Goal: Complete application form: Complete application form

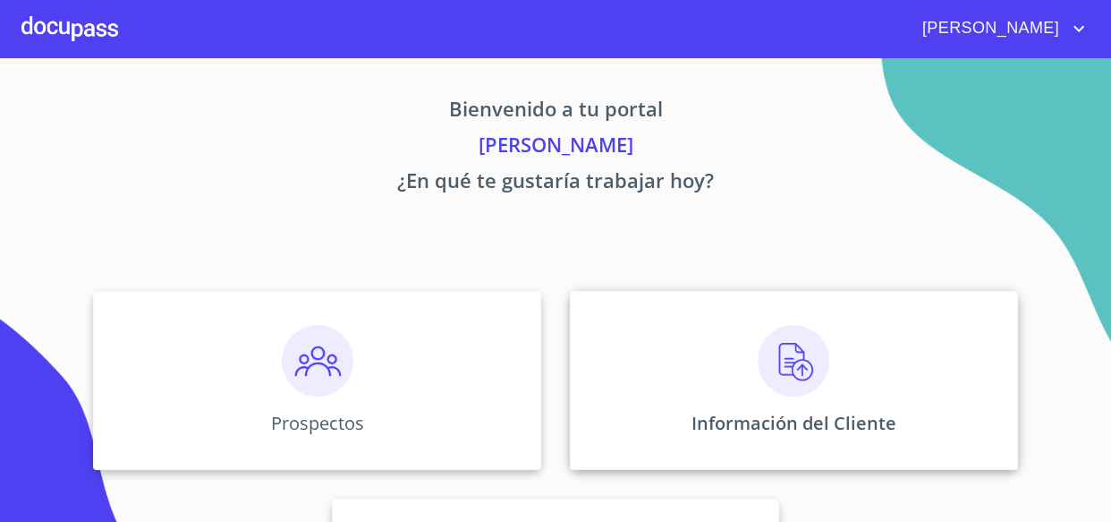
click at [784, 366] on img at bounding box center [794, 361] width 72 height 72
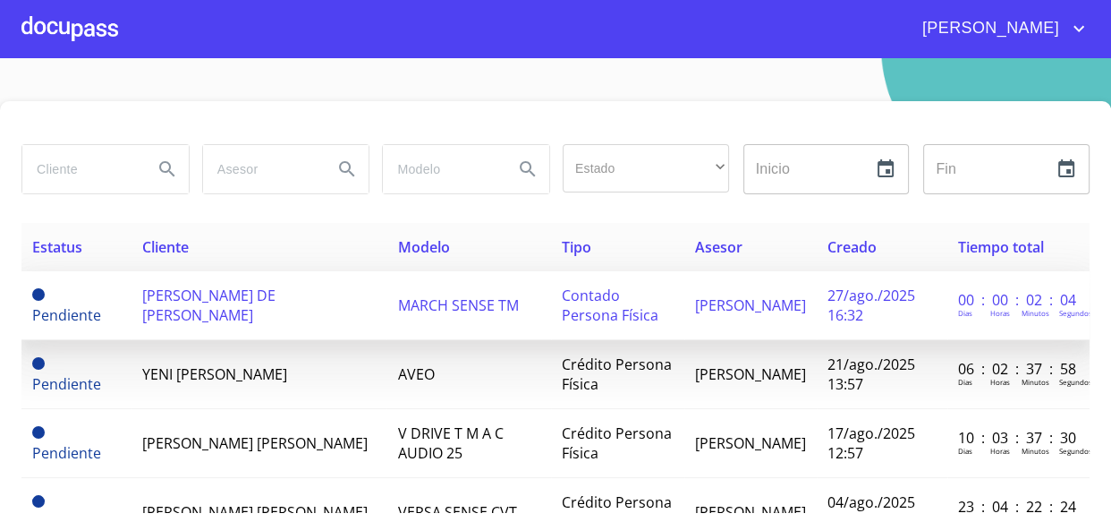
click at [276, 295] on span "[PERSON_NAME] DE [PERSON_NAME]" at bounding box center [208, 304] width 133 height 39
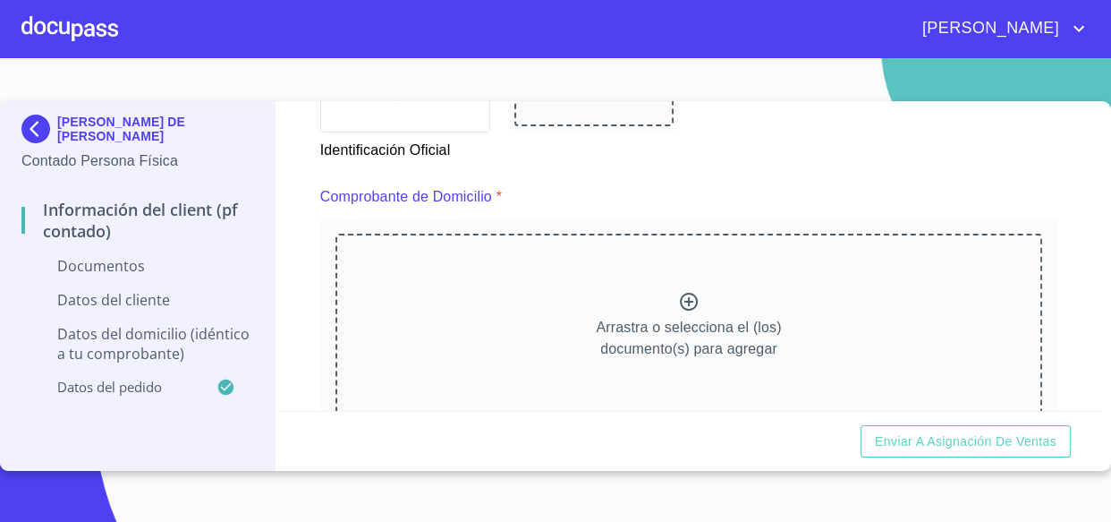
scroll to position [975, 0]
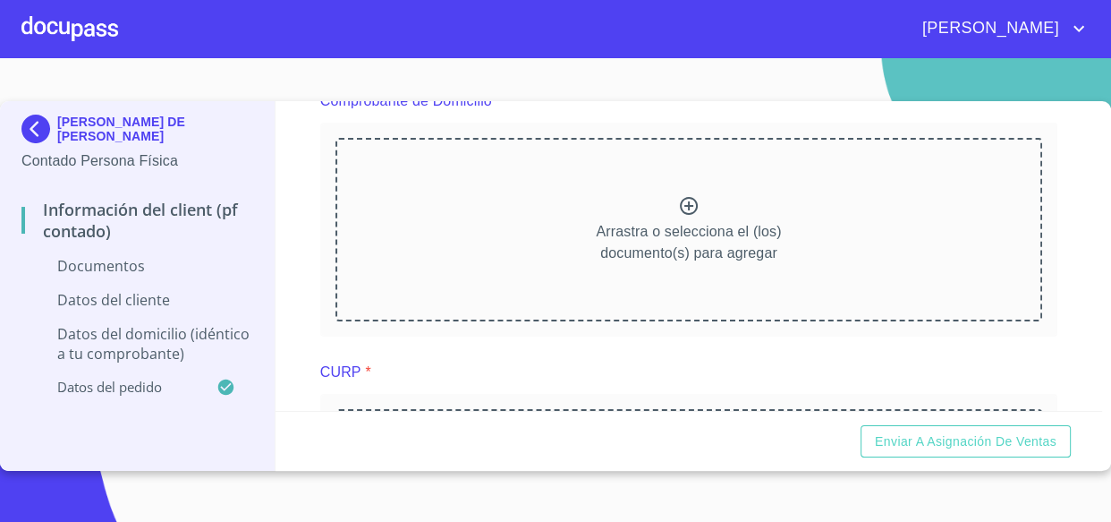
click at [681, 215] on div at bounding box center [688, 208] width 21 height 26
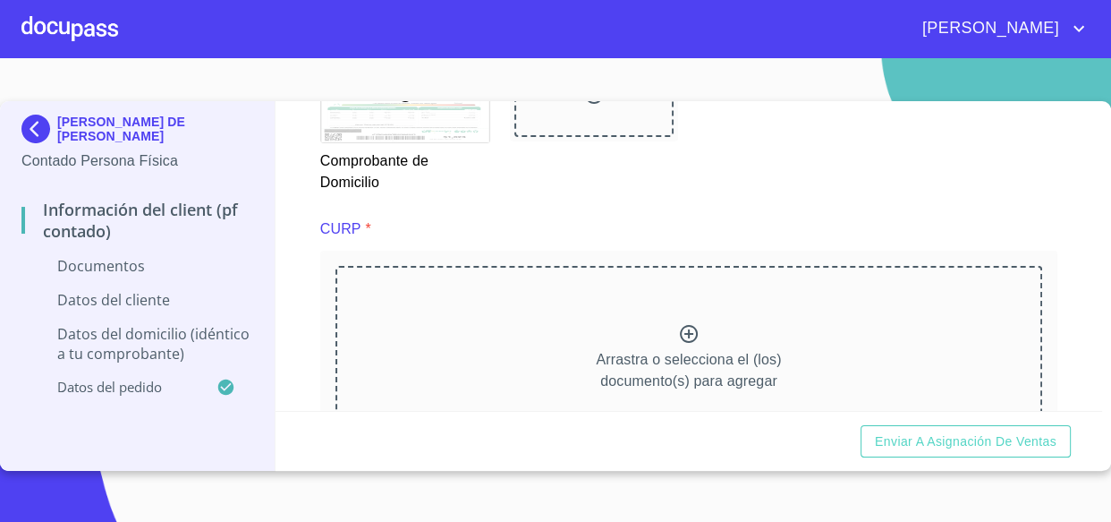
scroll to position [1708, 0]
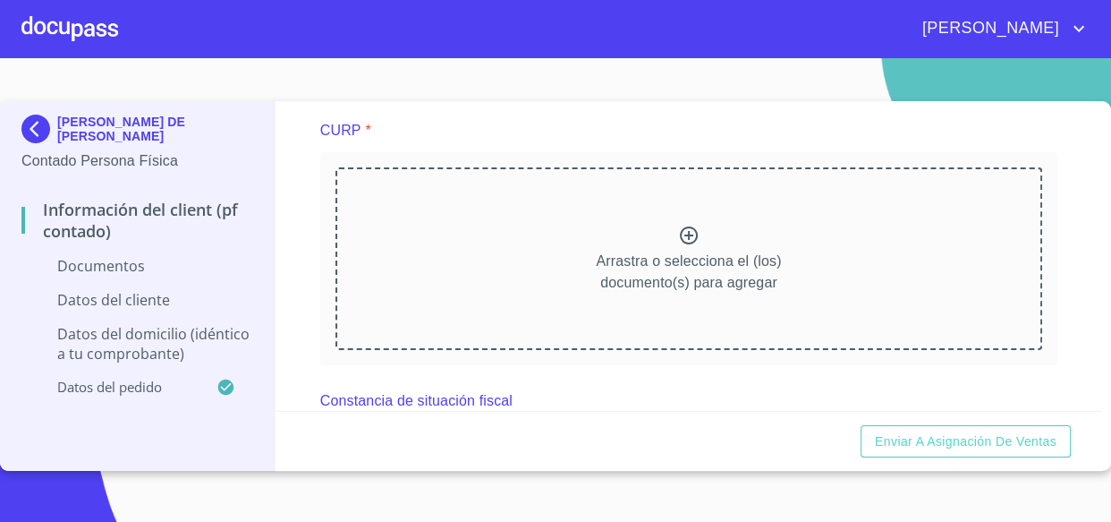
click at [678, 231] on icon at bounding box center [688, 235] width 21 height 21
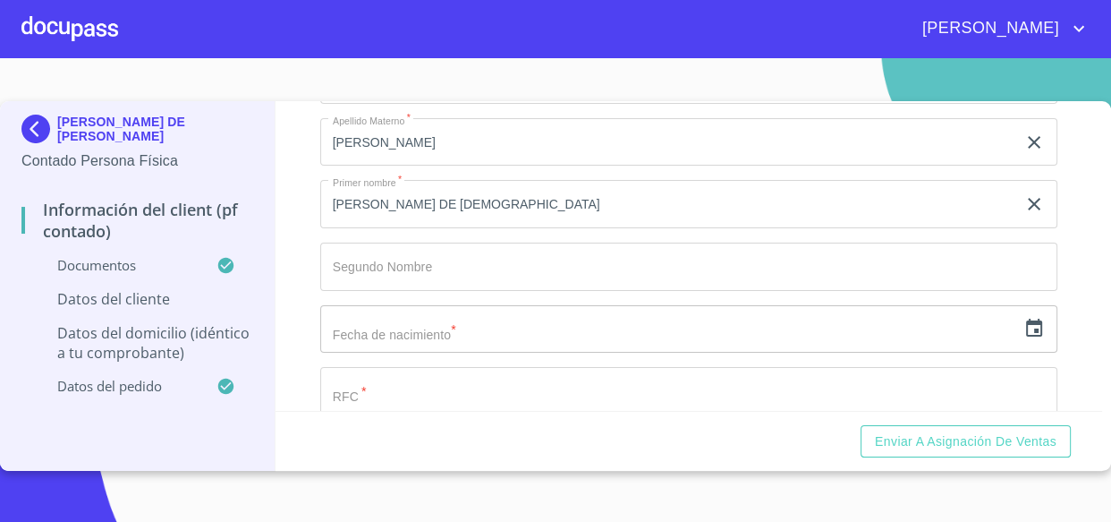
scroll to position [2928, 0]
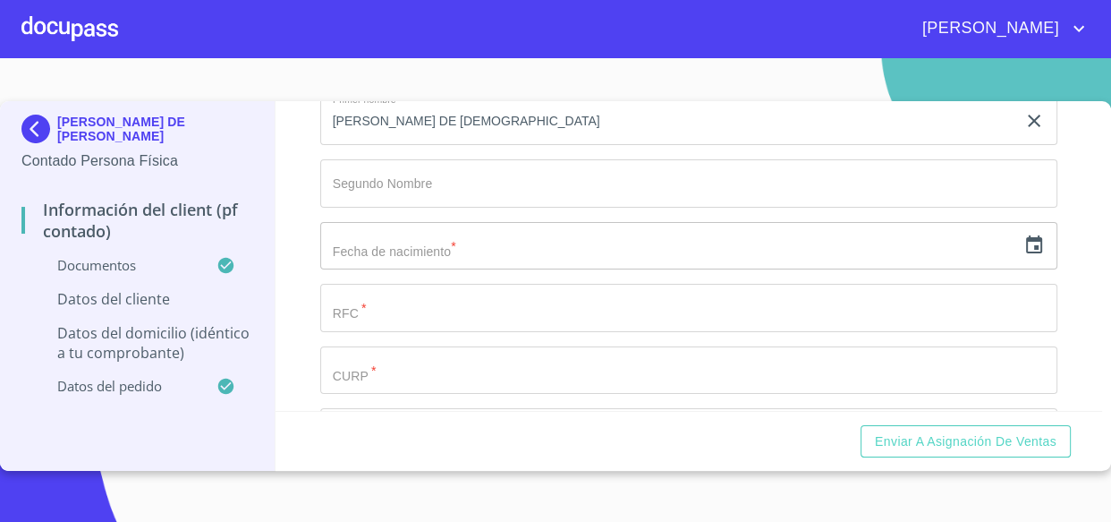
click at [367, 236] on input "text" at bounding box center [668, 246] width 697 height 48
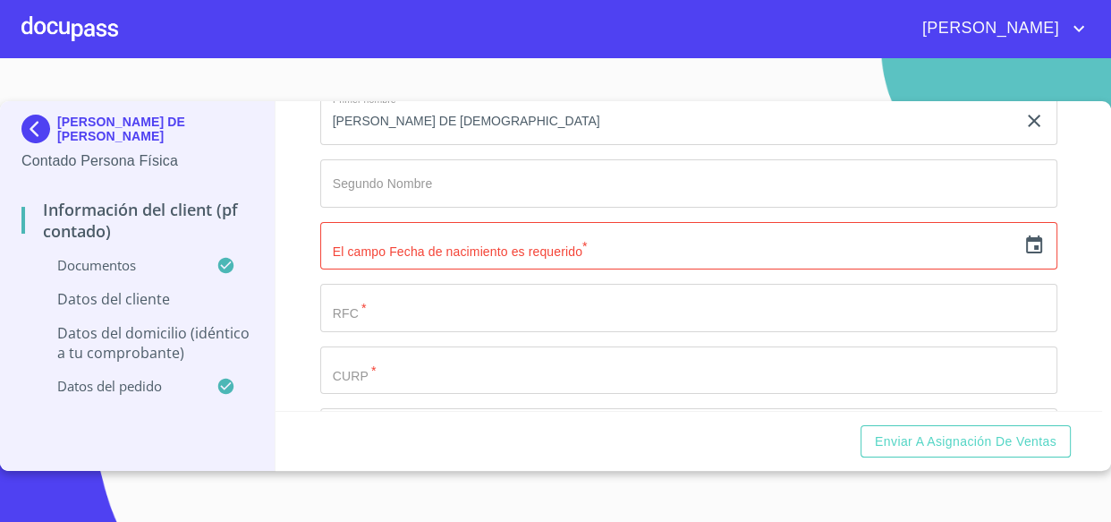
click at [1004, 245] on div "​" at bounding box center [689, 246] width 738 height 48
click at [1024, 247] on icon "button" at bounding box center [1034, 244] width 21 height 21
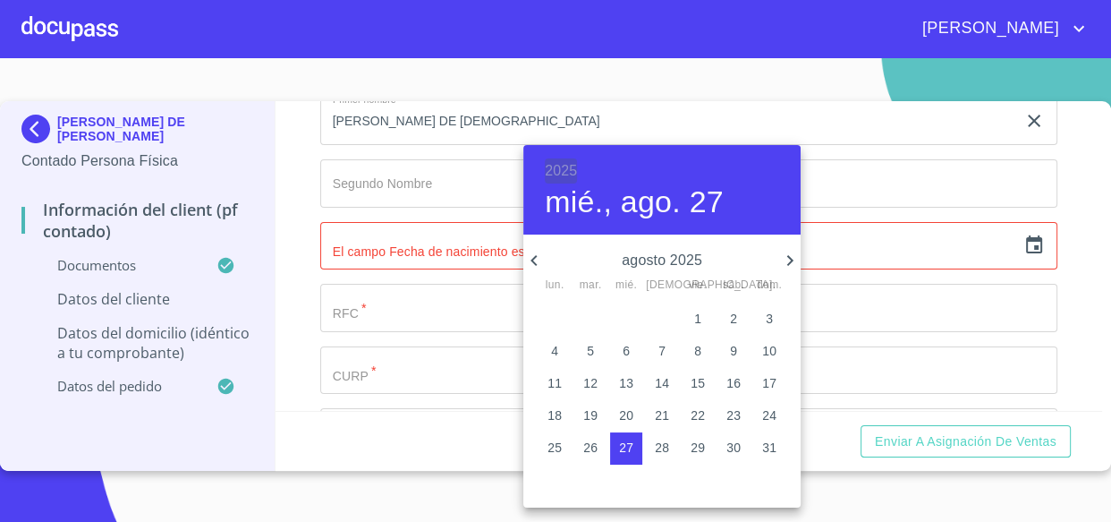
click at [548, 175] on h6 "2025" at bounding box center [561, 170] width 32 height 25
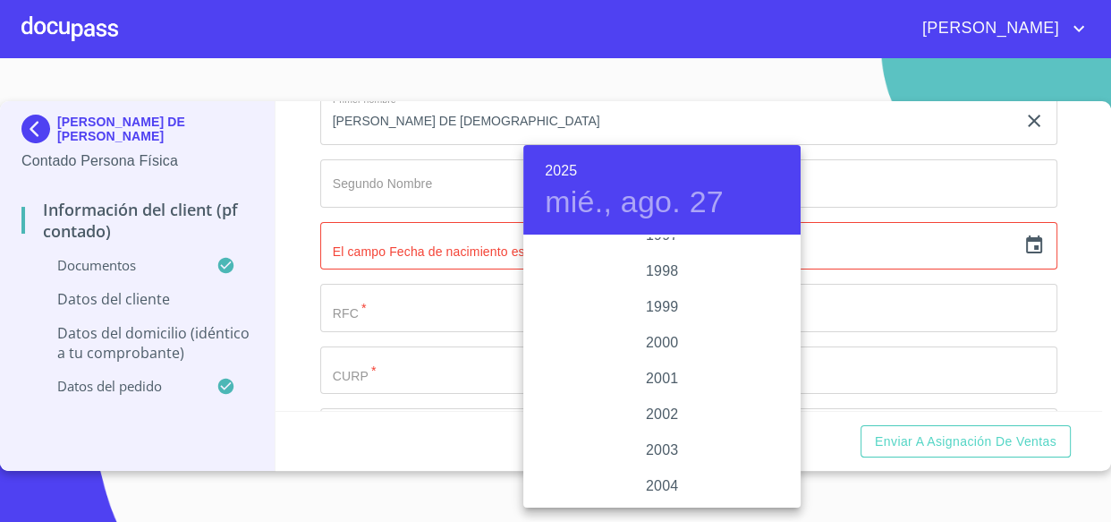
scroll to position [2577, 0]
click at [656, 398] on div "2001" at bounding box center [662, 398] width 277 height 36
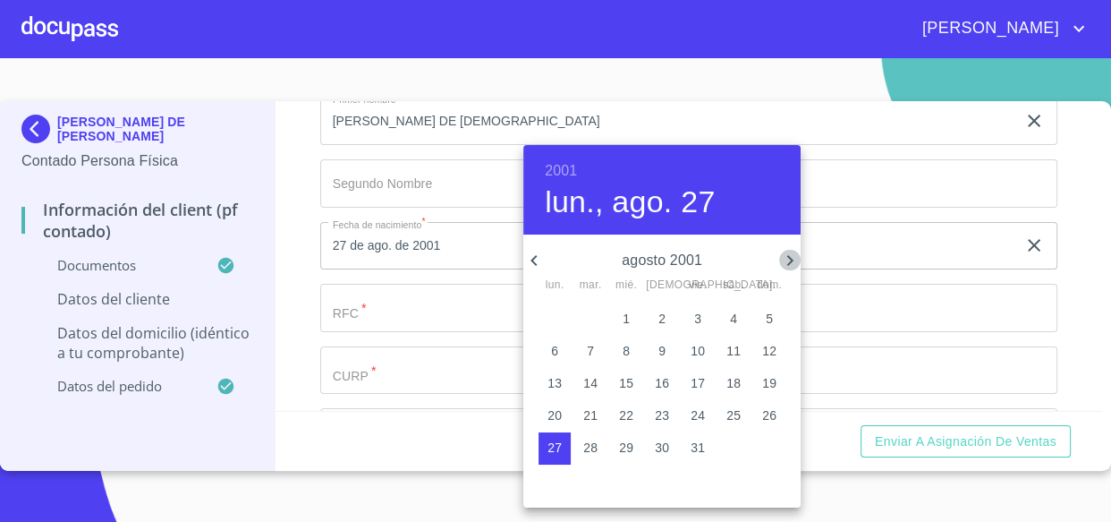
click at [783, 263] on icon "button" at bounding box center [789, 260] width 21 height 21
click at [781, 263] on icon "button" at bounding box center [789, 260] width 21 height 21
click at [770, 315] on span "2" at bounding box center [769, 319] width 32 height 18
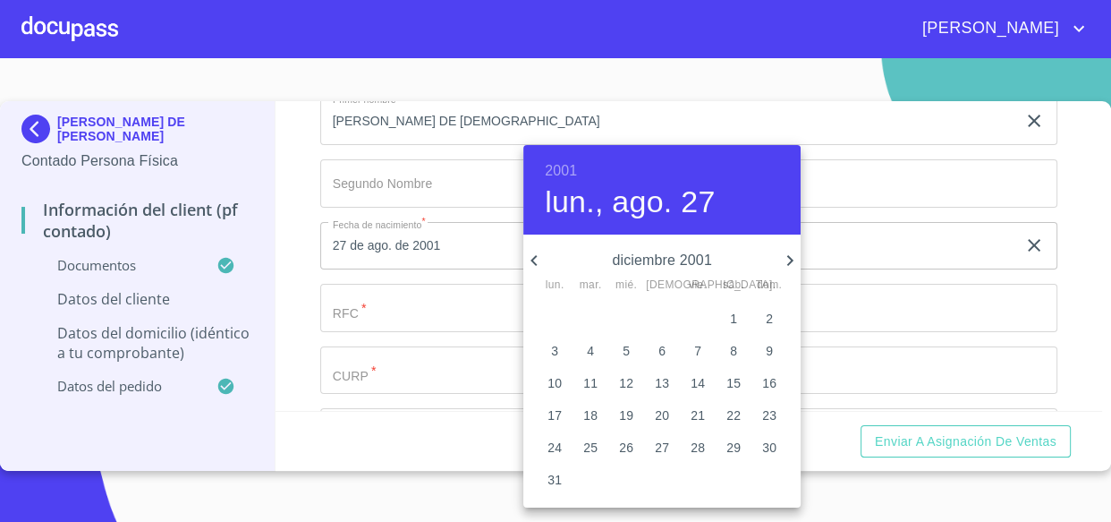
type input "2 de dic. de 2001"
click at [397, 298] on div at bounding box center [555, 261] width 1111 height 522
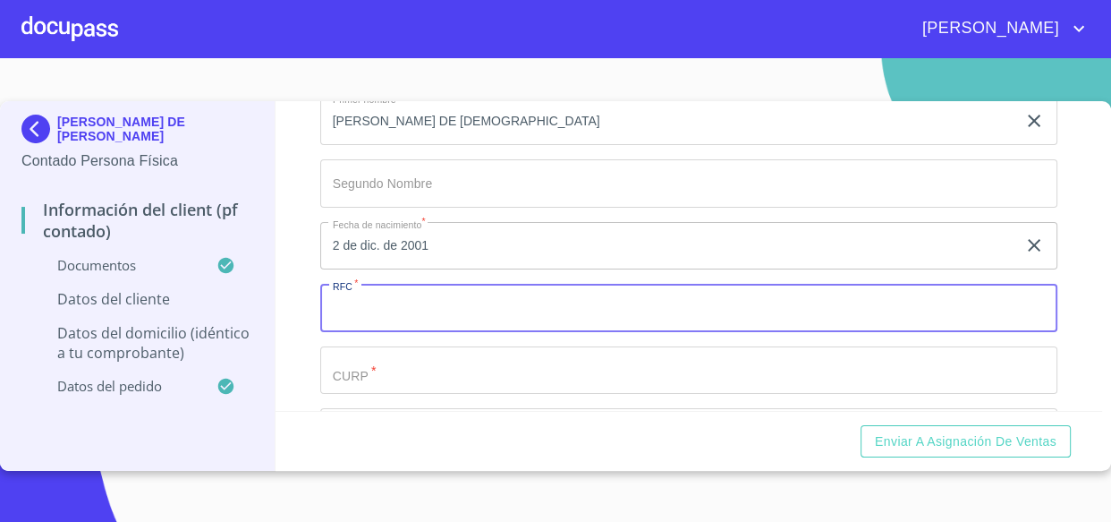
click at [397, 298] on input "Documento de identificación.   *" at bounding box center [689, 308] width 738 height 48
click at [411, 376] on input "Documento de identificación.   *" at bounding box center [689, 370] width 738 height 48
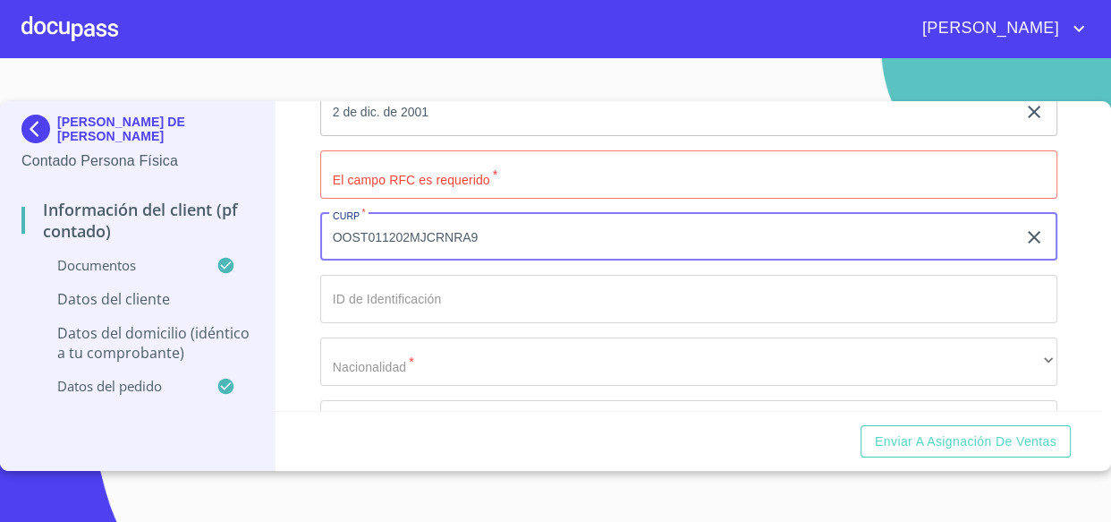
scroll to position [3091, 0]
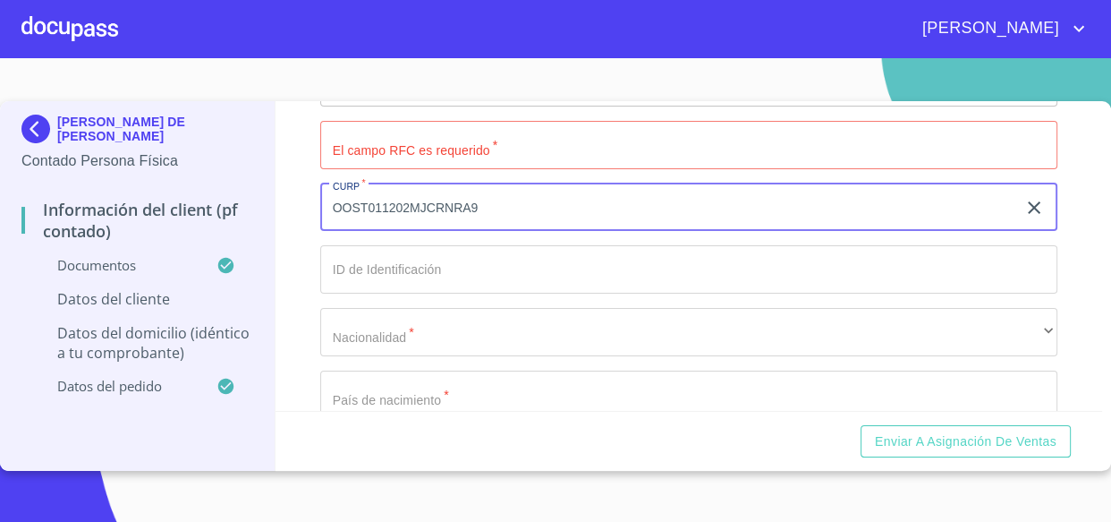
type input "OOST011202MJCRNRA9"
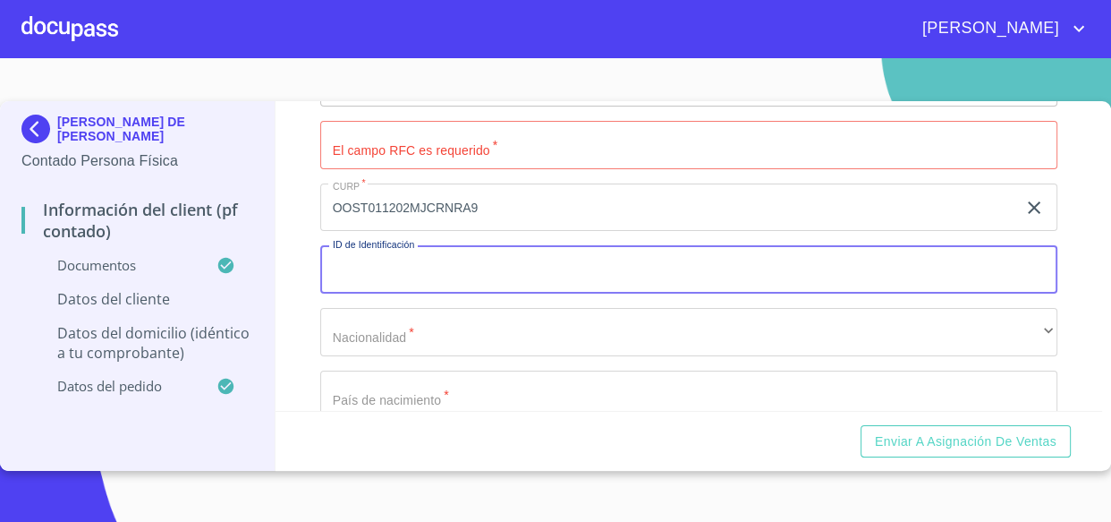
click at [391, 268] on input "Documento de identificación.   *" at bounding box center [689, 269] width 738 height 48
type input "2210125515963"
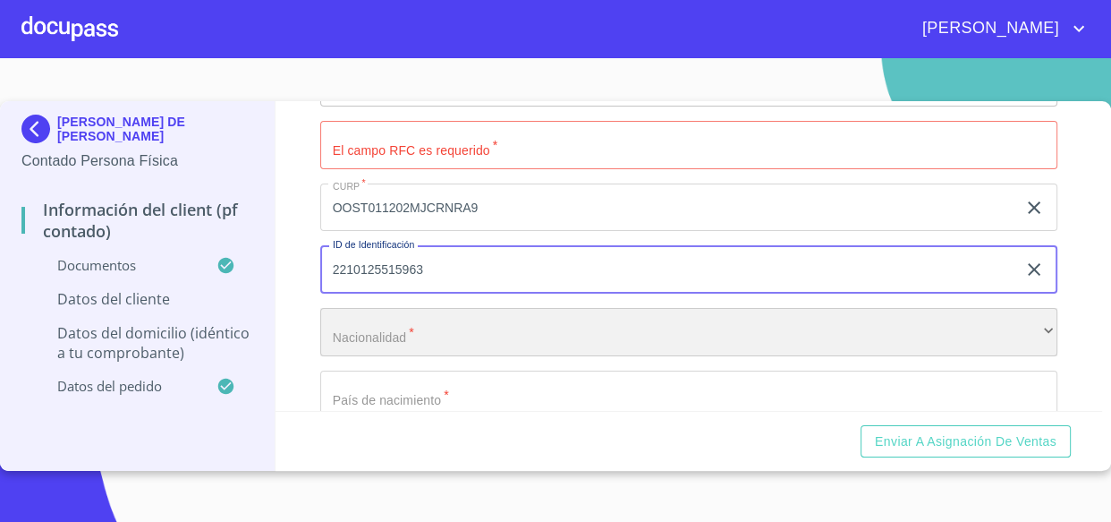
click at [392, 323] on div "​" at bounding box center [689, 332] width 738 height 48
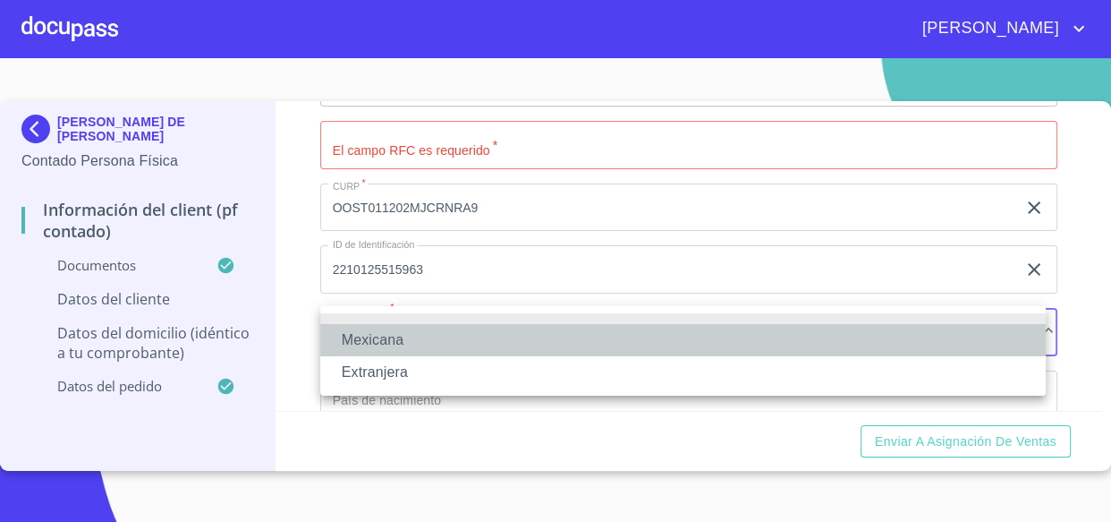
click at [388, 335] on li "Mexicana" at bounding box center [683, 340] width 726 height 32
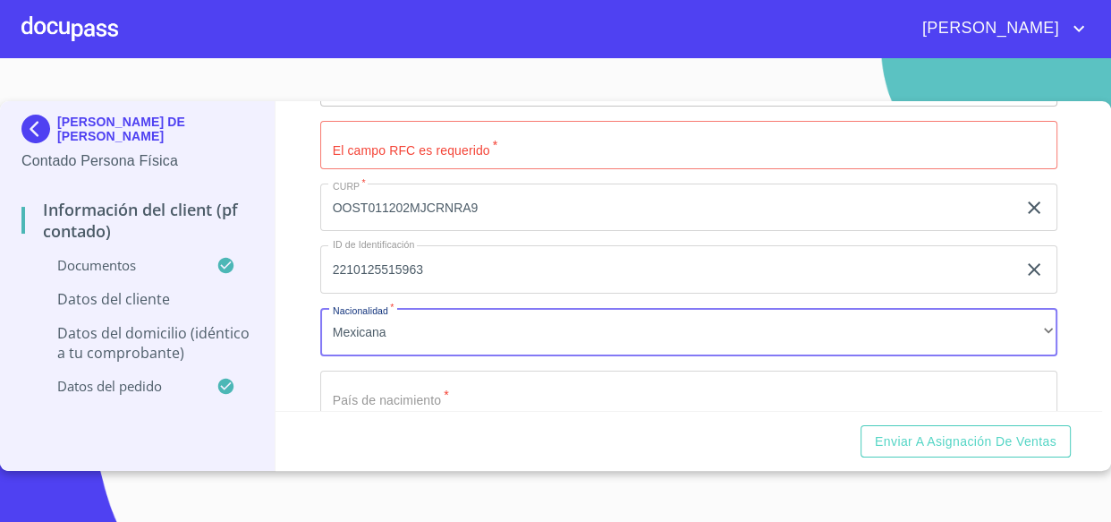
click at [379, 397] on input "Documento de identificación.   *" at bounding box center [689, 394] width 738 height 48
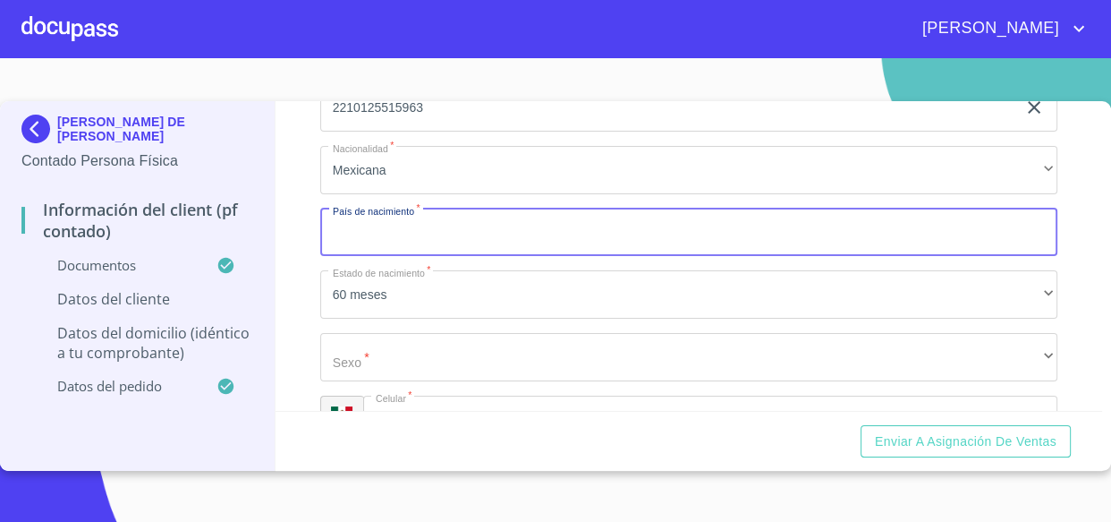
scroll to position [3254, 0]
type input "[GEOGRAPHIC_DATA]"
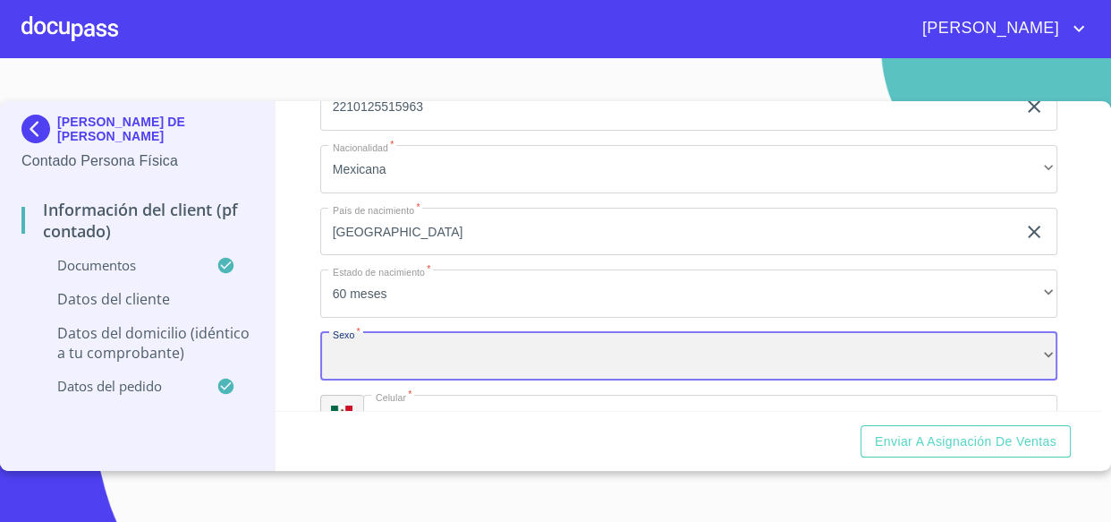
click at [357, 354] on div "​" at bounding box center [689, 356] width 738 height 48
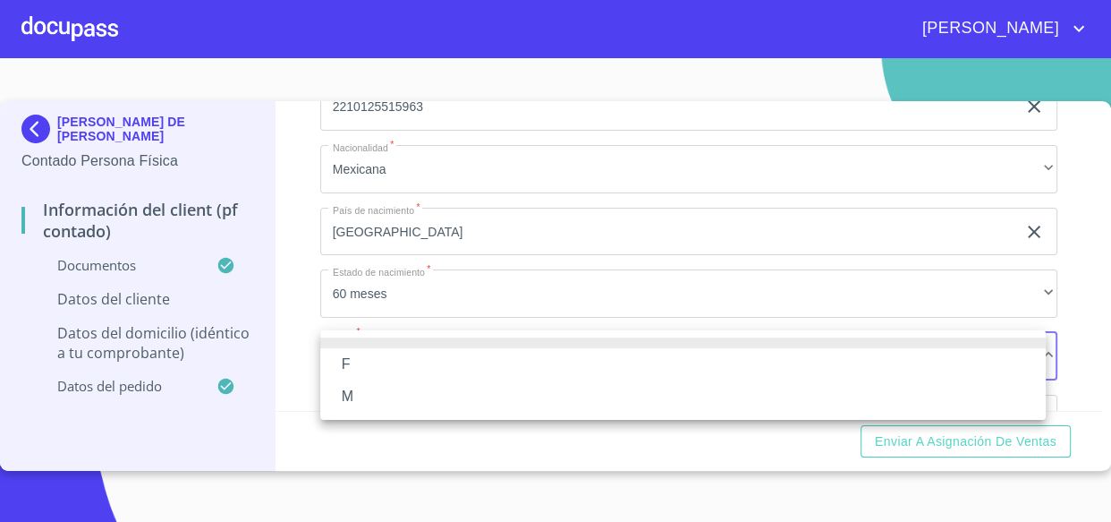
click at [360, 373] on li "F" at bounding box center [683, 364] width 726 height 32
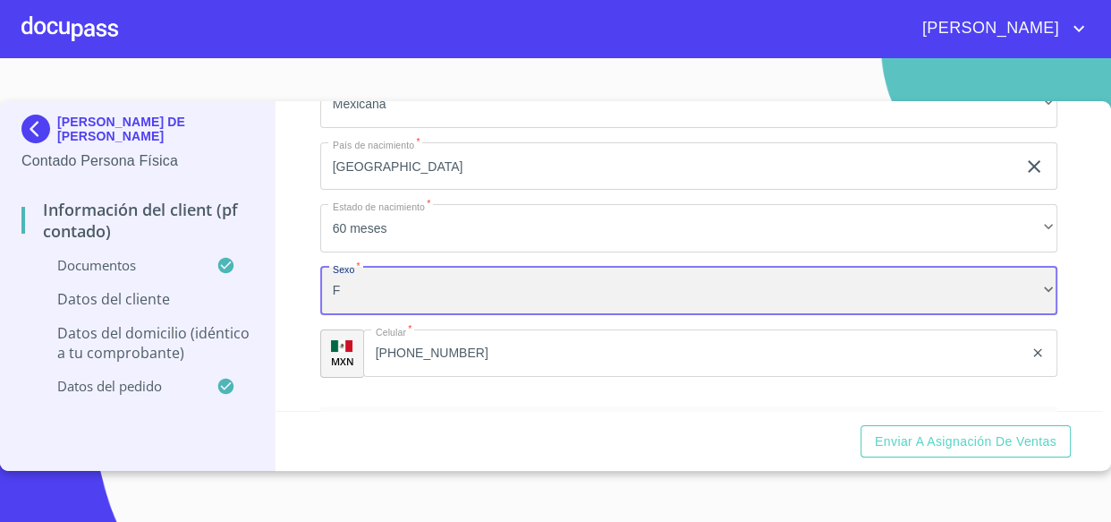
scroll to position [3417, 0]
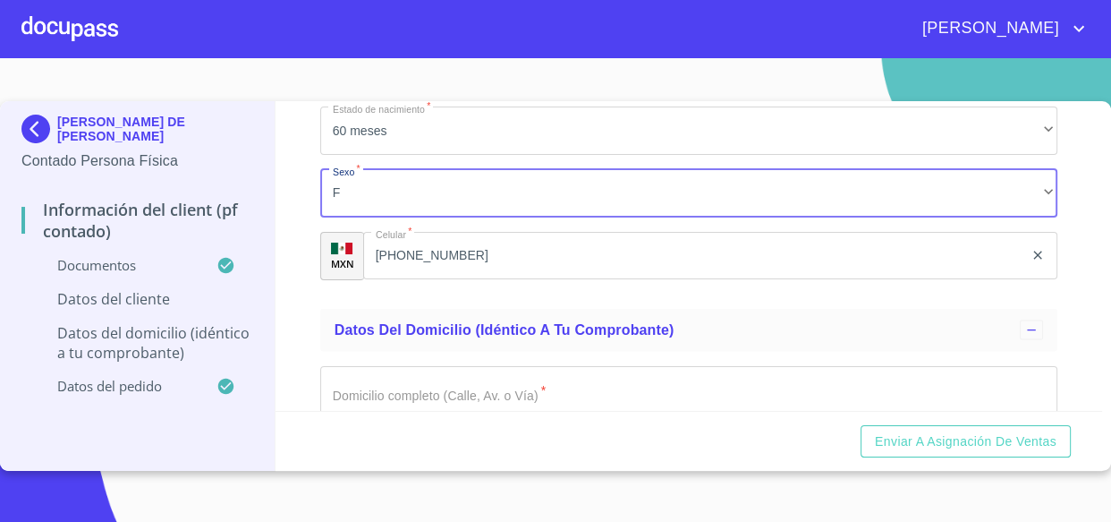
click at [293, 293] on div "Información del Client (PF contado) Documentos Documento de identificación.   *…" at bounding box center [689, 256] width 827 height 310
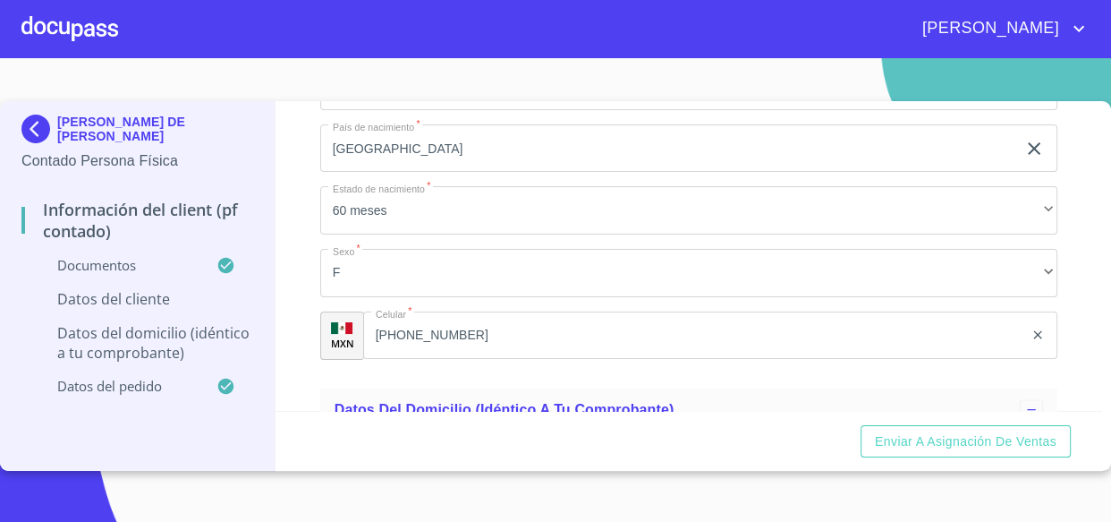
scroll to position [3172, 0]
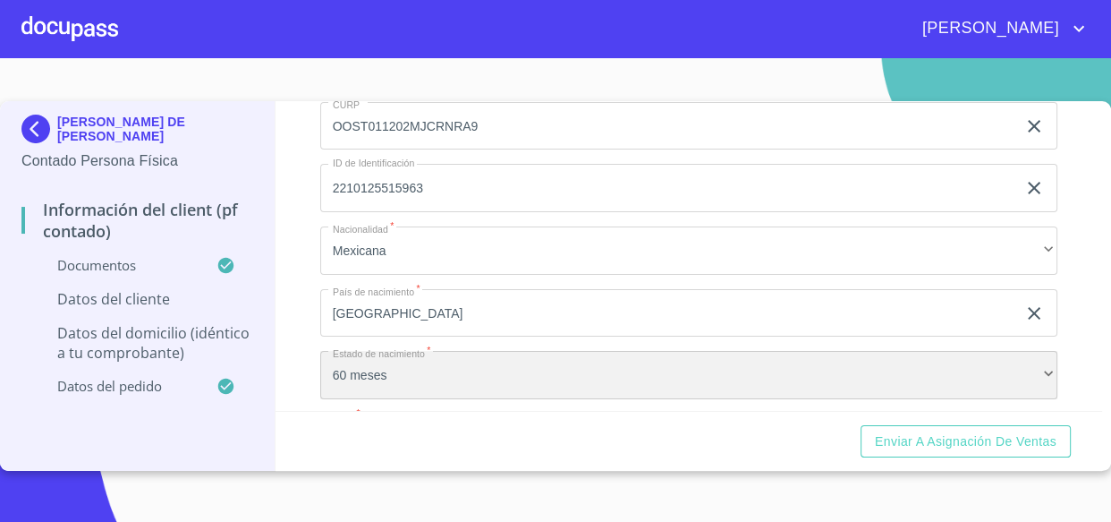
click at [365, 367] on div "60 meses" at bounding box center [689, 375] width 738 height 48
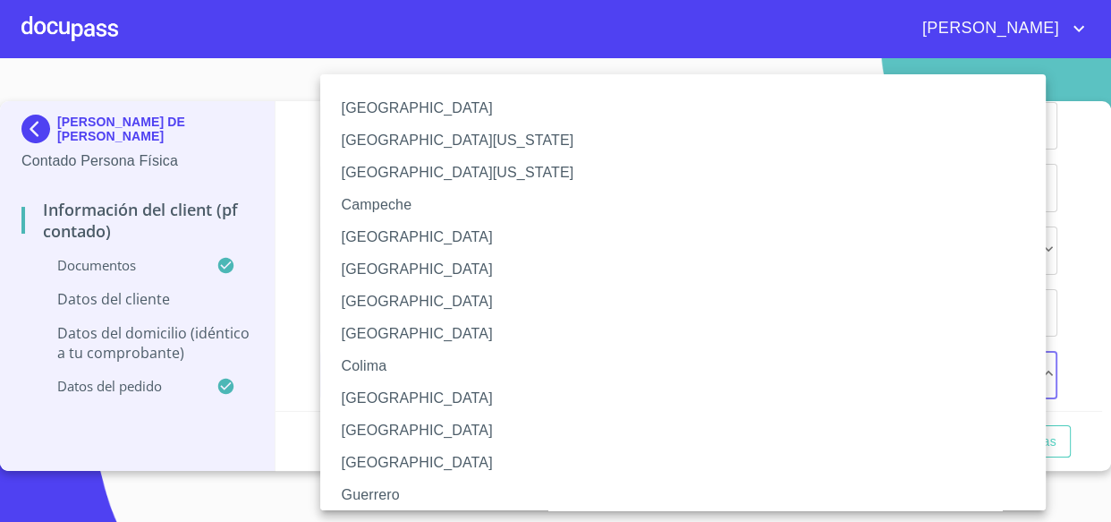
click at [310, 336] on div at bounding box center [555, 261] width 1111 height 522
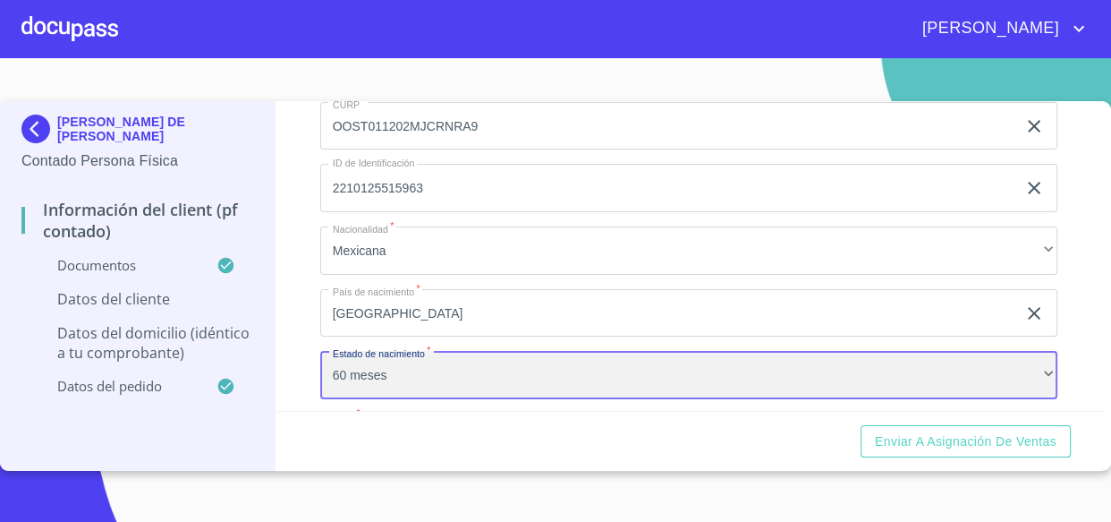
click at [359, 375] on div "60 meses" at bounding box center [689, 375] width 738 height 48
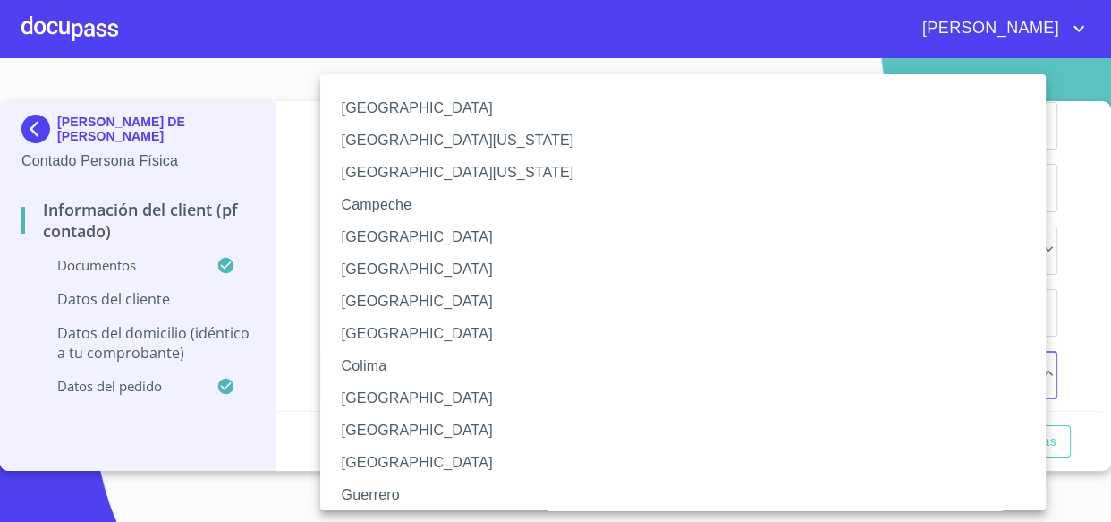
scroll to position [81, 0]
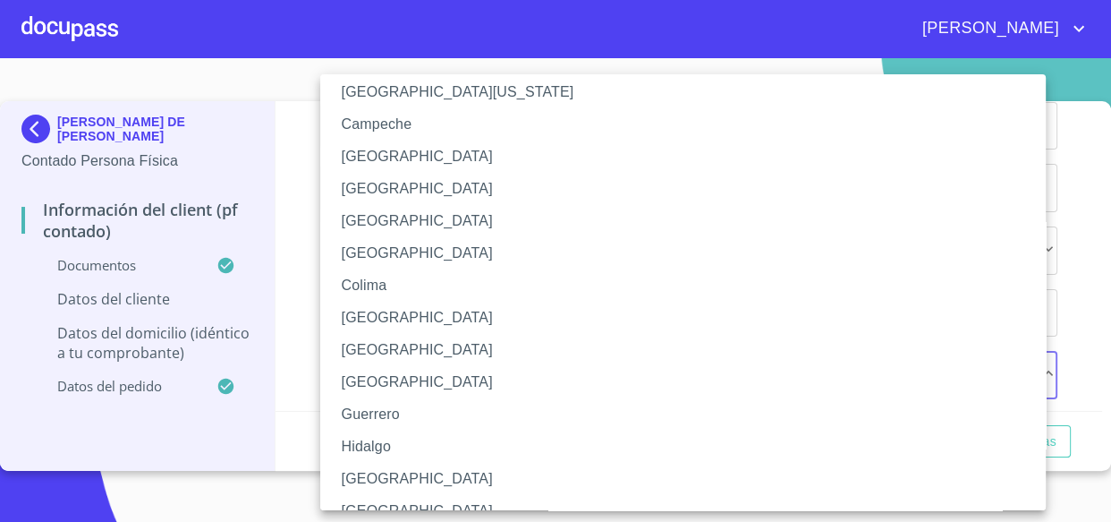
click at [367, 474] on li "[GEOGRAPHIC_DATA]" at bounding box center [689, 479] width 738 height 32
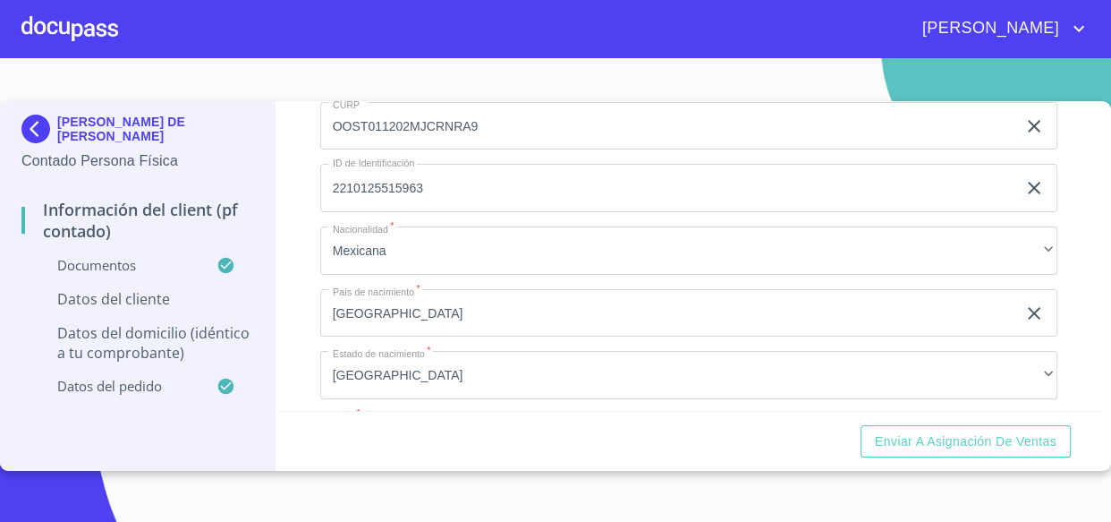
click at [303, 340] on div "Información del Client (PF contado) Documentos Documento de identificación.   *…" at bounding box center [689, 256] width 827 height 310
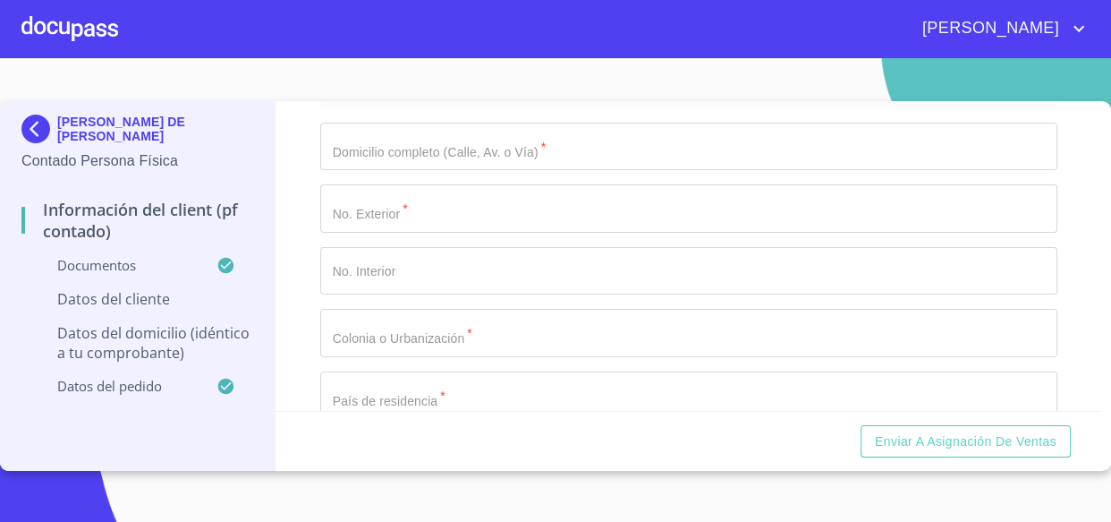
scroll to position [3580, 0]
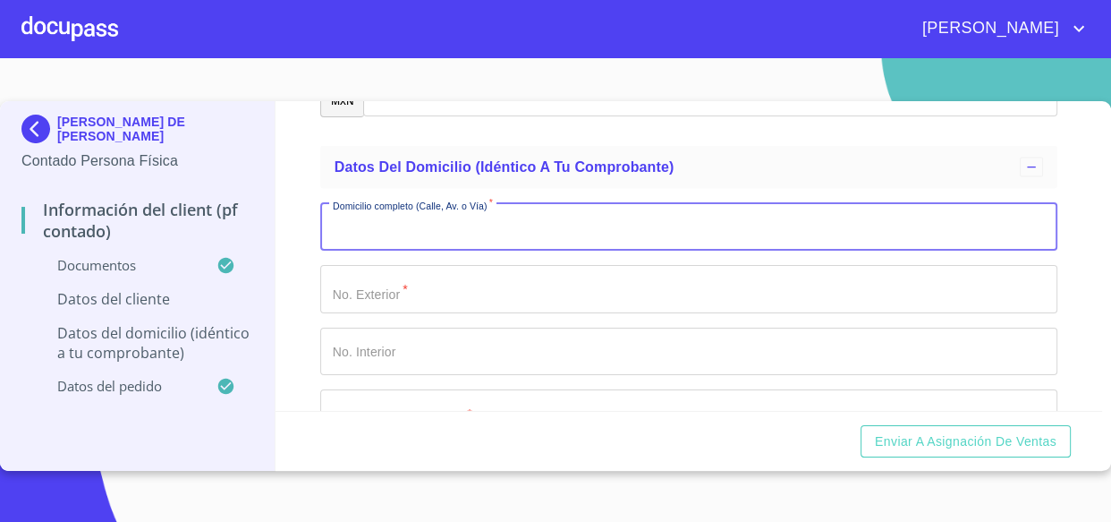
click at [379, 232] on input "Documento de identificación.   *" at bounding box center [689, 227] width 738 height 48
type input "V [GEOGRAPHIC_DATA]"
click at [367, 295] on input "Documento de identificación.   *" at bounding box center [689, 289] width 738 height 48
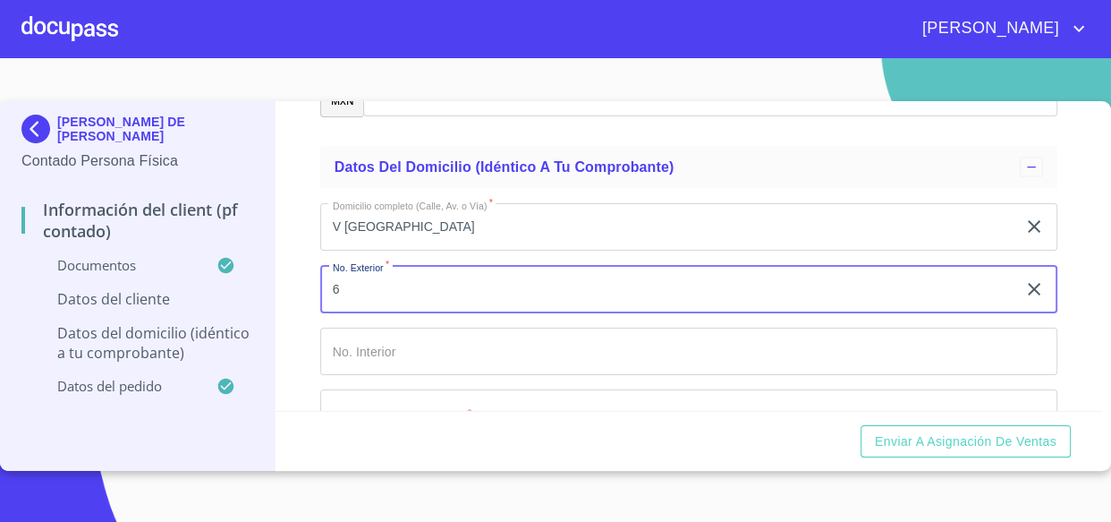
type input "6"
click at [370, 347] on input "Documento de identificación.   *" at bounding box center [689, 352] width 738 height 48
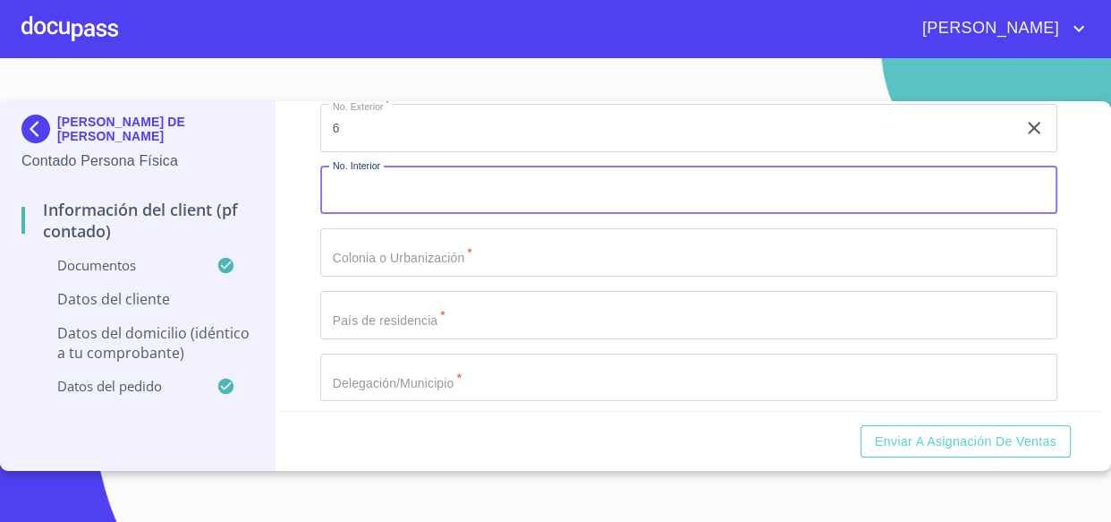
scroll to position [3741, 0]
click at [367, 243] on input "Documento de identificación.   *" at bounding box center [689, 251] width 738 height 48
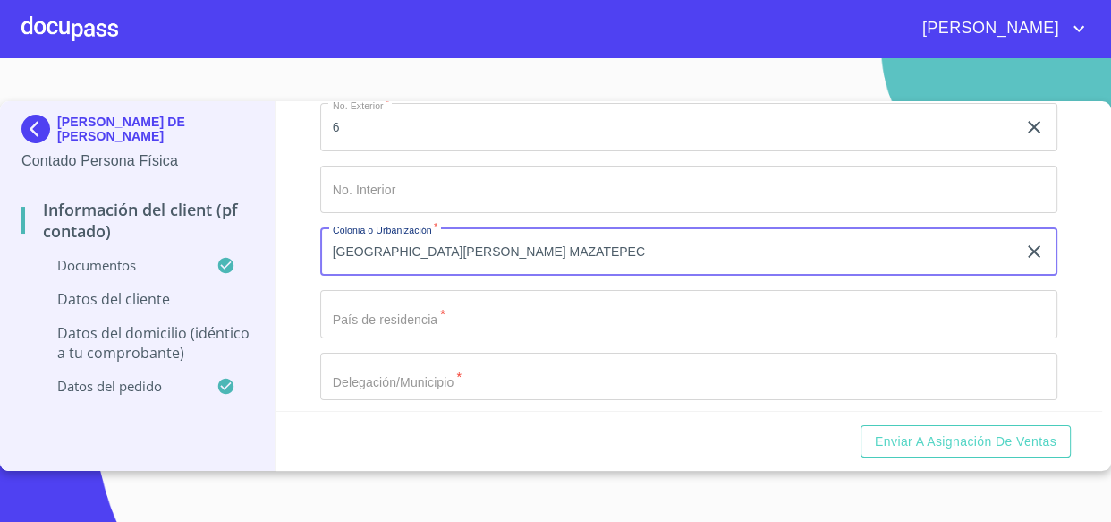
type input "[GEOGRAPHIC_DATA][PERSON_NAME] MAZATEPEC"
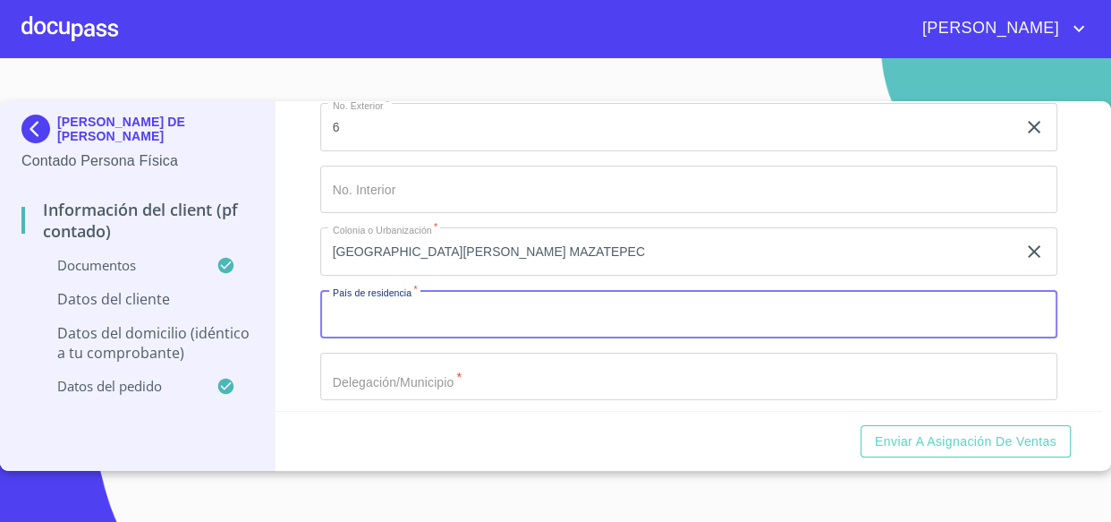
click at [381, 308] on input "Documento de identificación.   *" at bounding box center [689, 314] width 738 height 48
type input "[GEOGRAPHIC_DATA]"
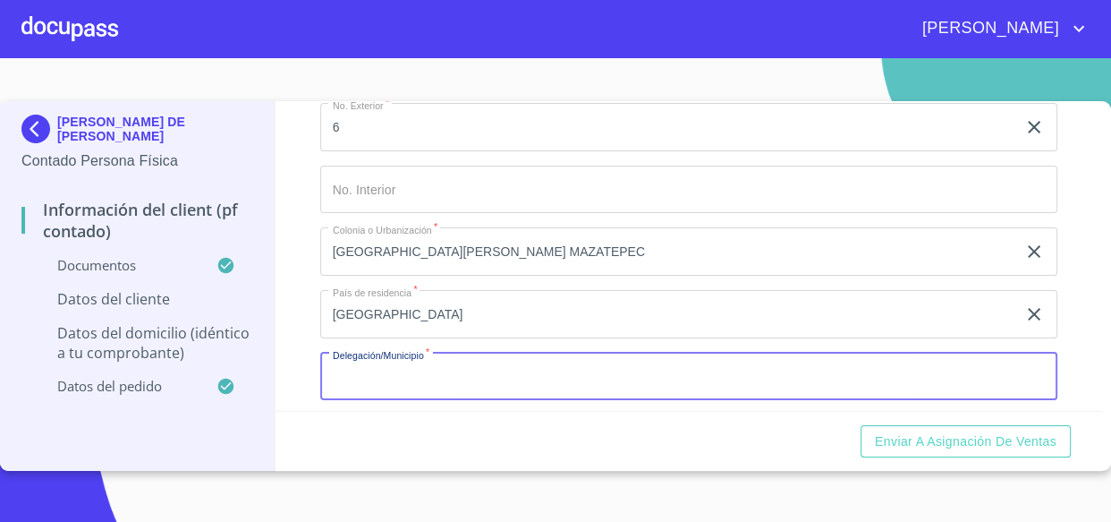
click at [377, 367] on input "Documento de identificación.   *" at bounding box center [689, 377] width 738 height 48
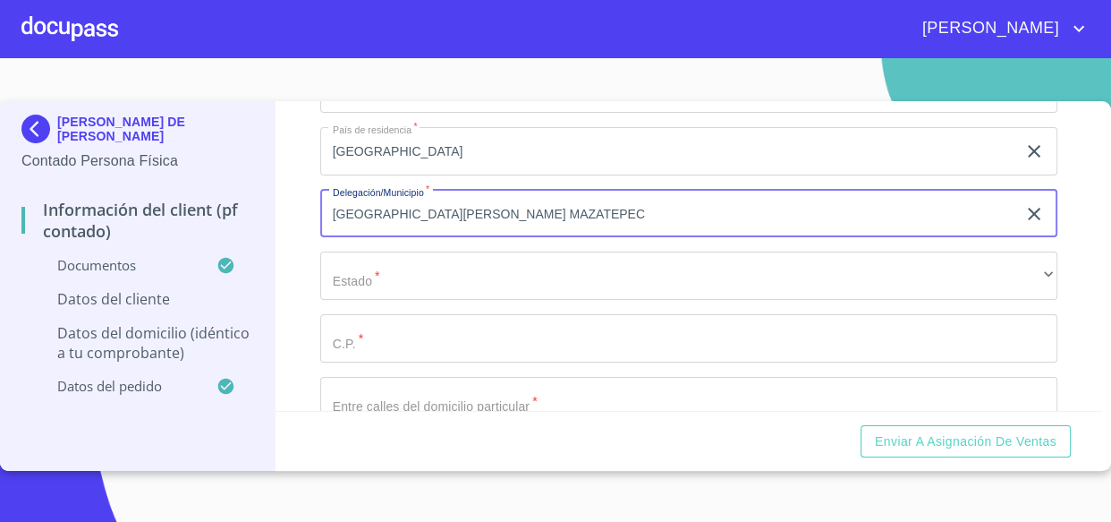
type input "[GEOGRAPHIC_DATA][PERSON_NAME] MAZATEPEC"
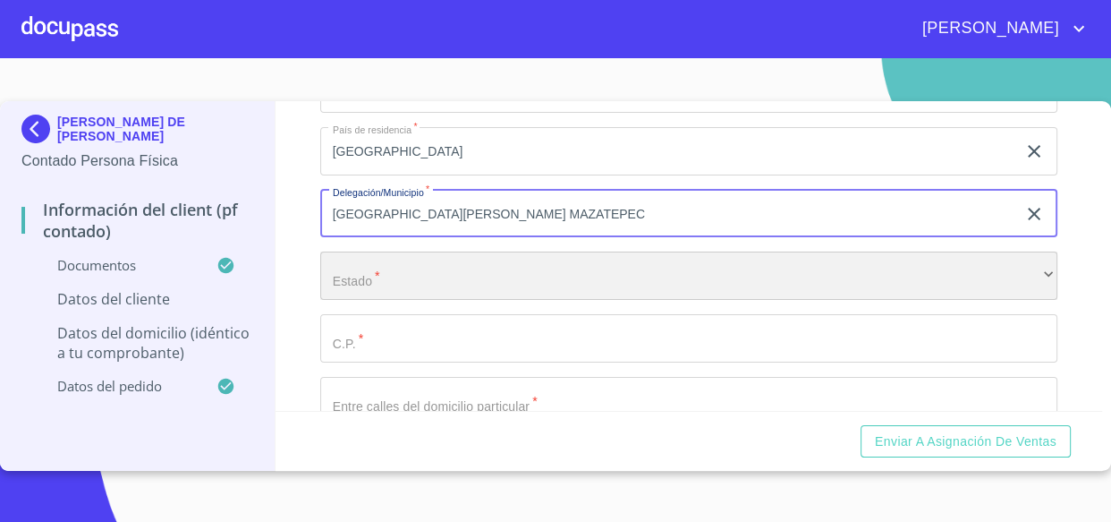
click at [371, 281] on div "​" at bounding box center [689, 275] width 738 height 48
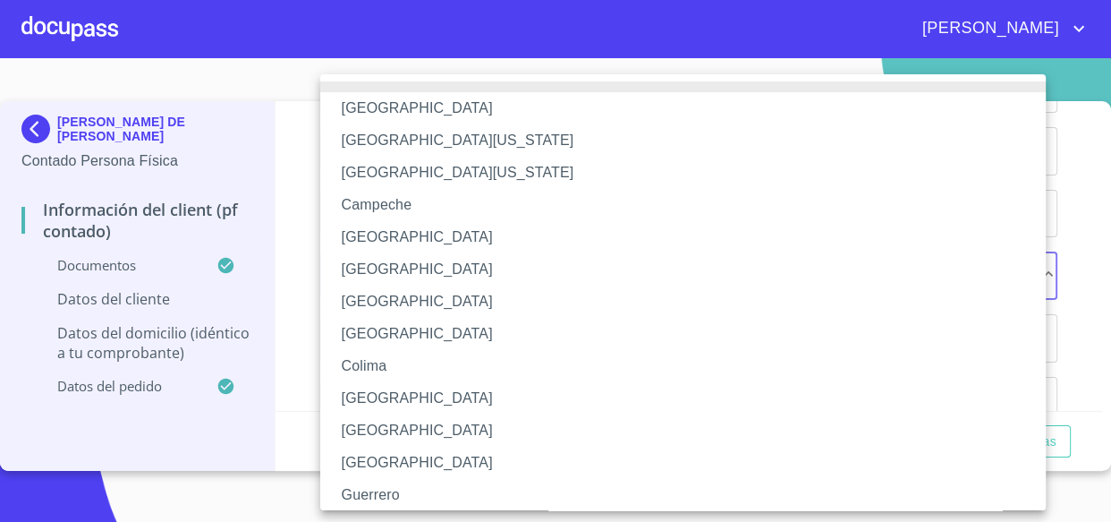
scroll to position [162, 0]
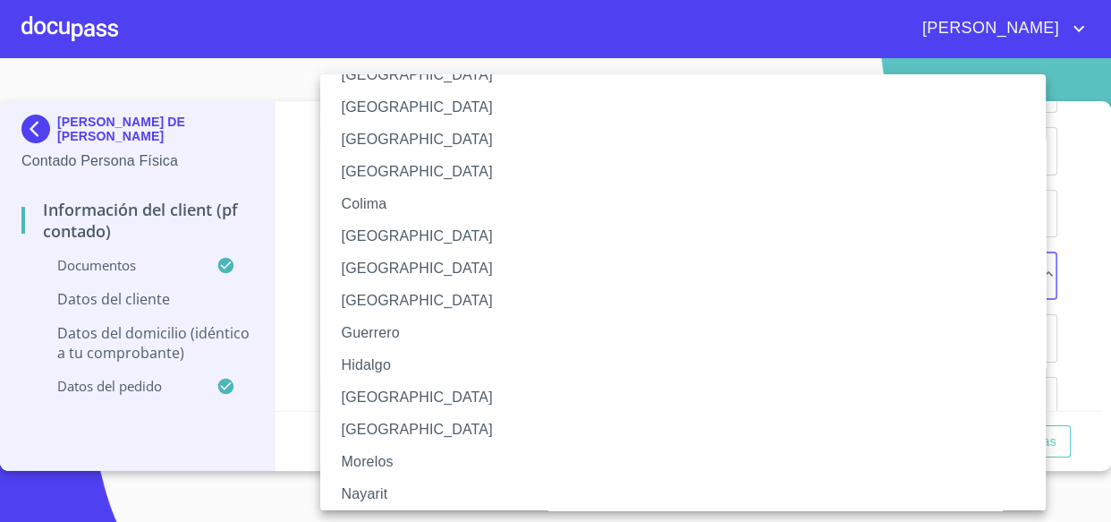
click at [372, 397] on li "[GEOGRAPHIC_DATA]" at bounding box center [689, 397] width 738 height 32
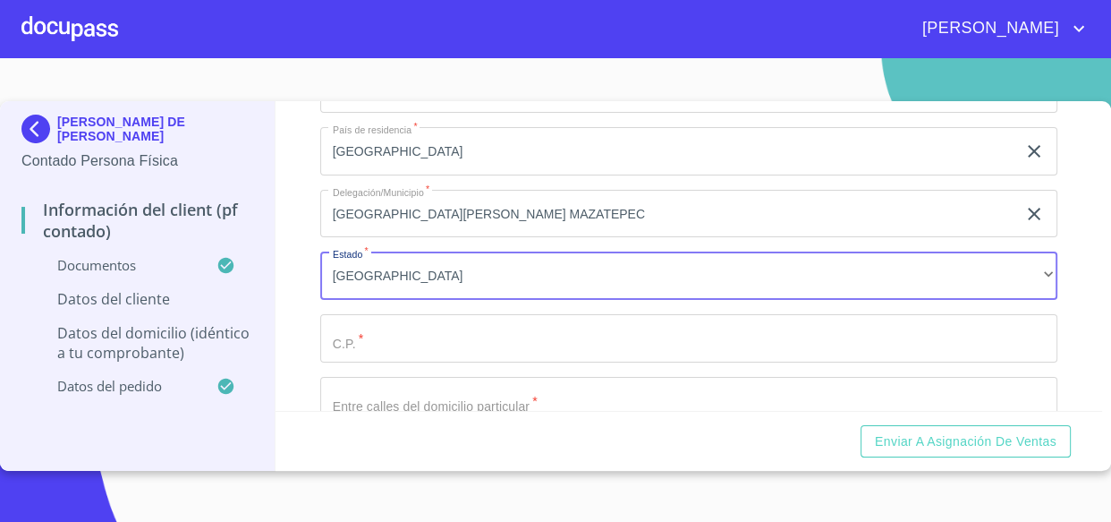
click at [365, 326] on input "Documento de identificación.   *" at bounding box center [689, 338] width 738 height 48
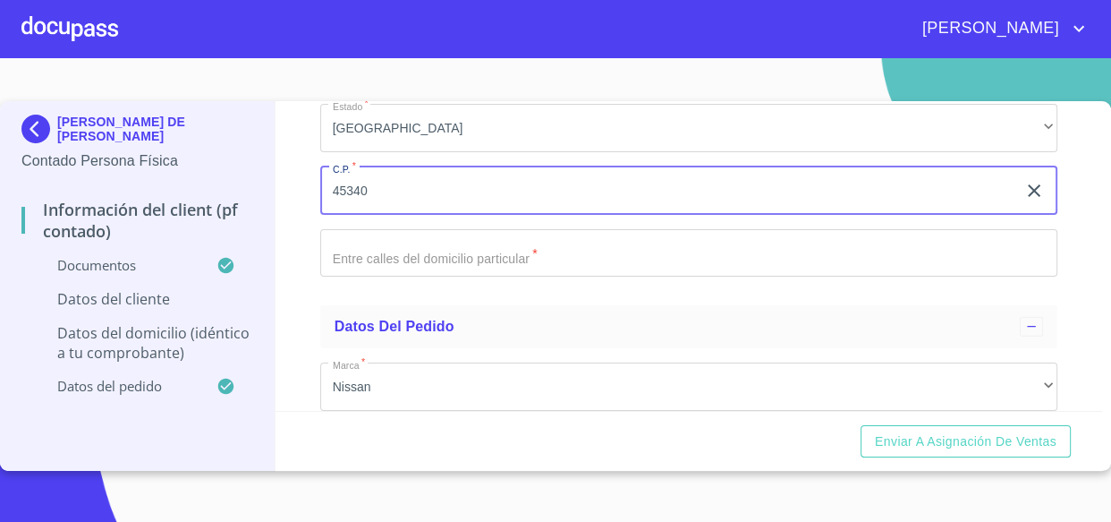
scroll to position [4067, 0]
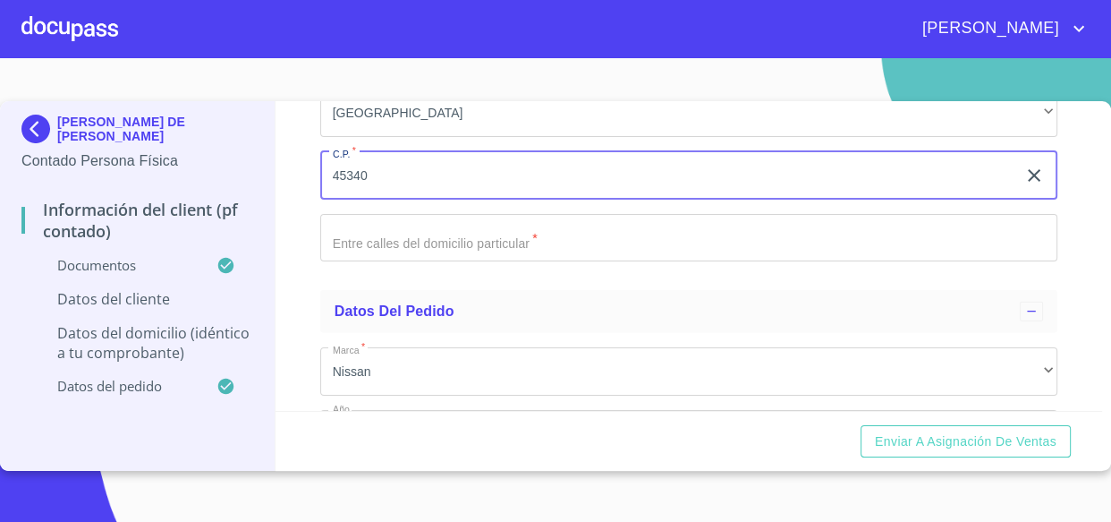
type input "45340"
click at [367, 231] on input "Documento de identificación.   *" at bounding box center [689, 238] width 738 height 48
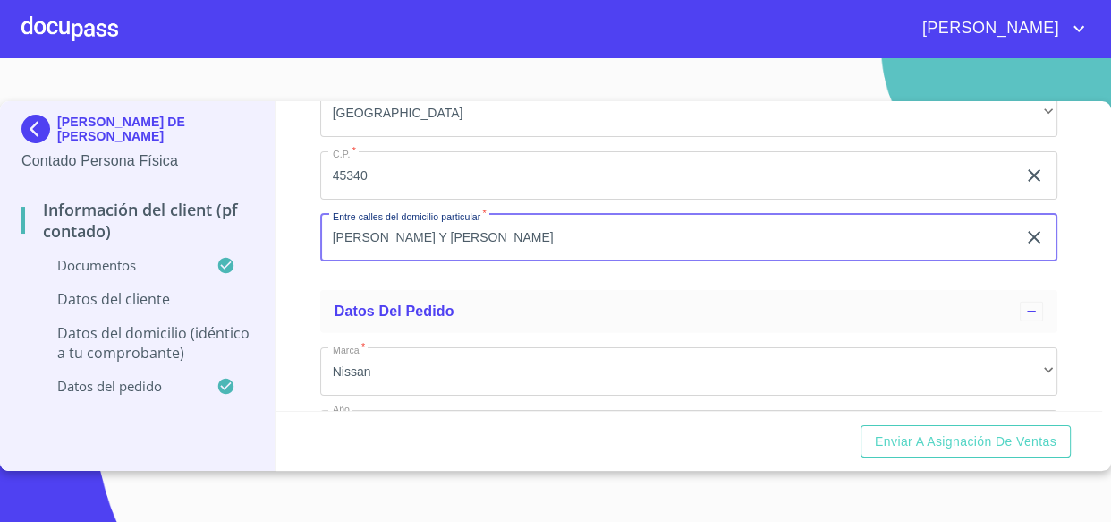
type input "[PERSON_NAME] Y [PERSON_NAME]"
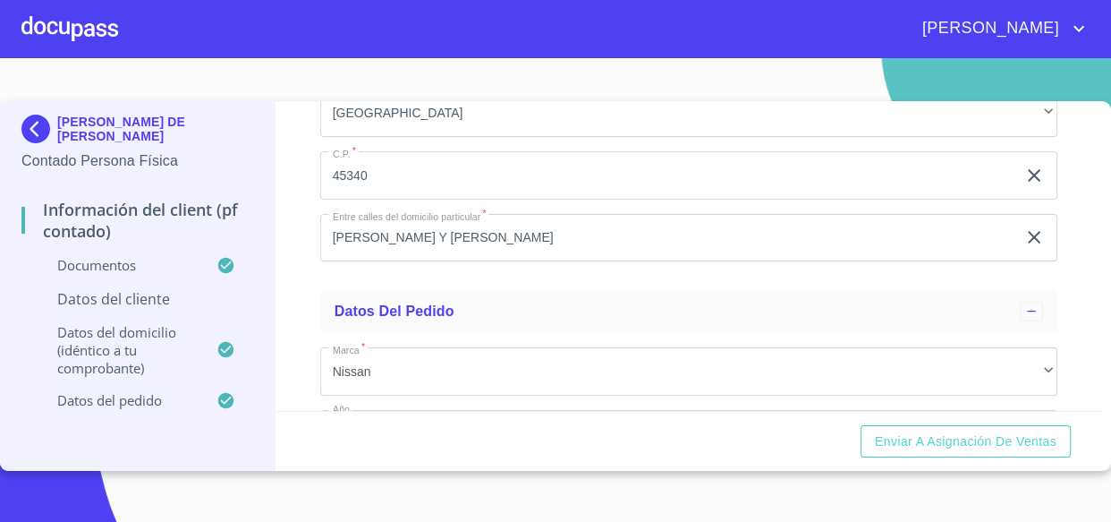
click at [308, 264] on div "Información del Client (PF contado) Documentos Documento de identificación.   *…" at bounding box center [689, 256] width 827 height 310
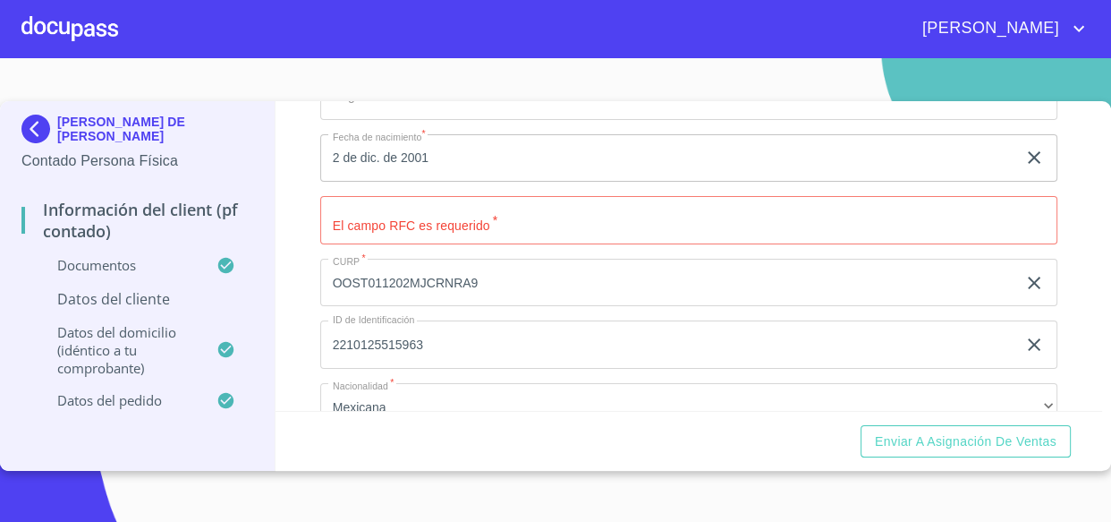
scroll to position [3009, 0]
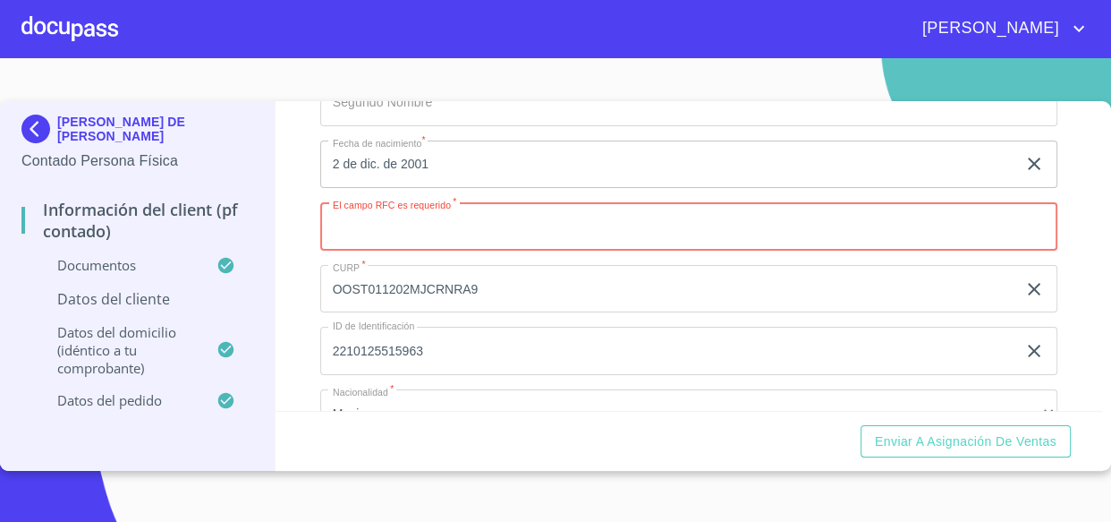
click at [358, 219] on input "Documento de identificación.   *" at bounding box center [689, 226] width 738 height 48
type input "OOST011202C72"
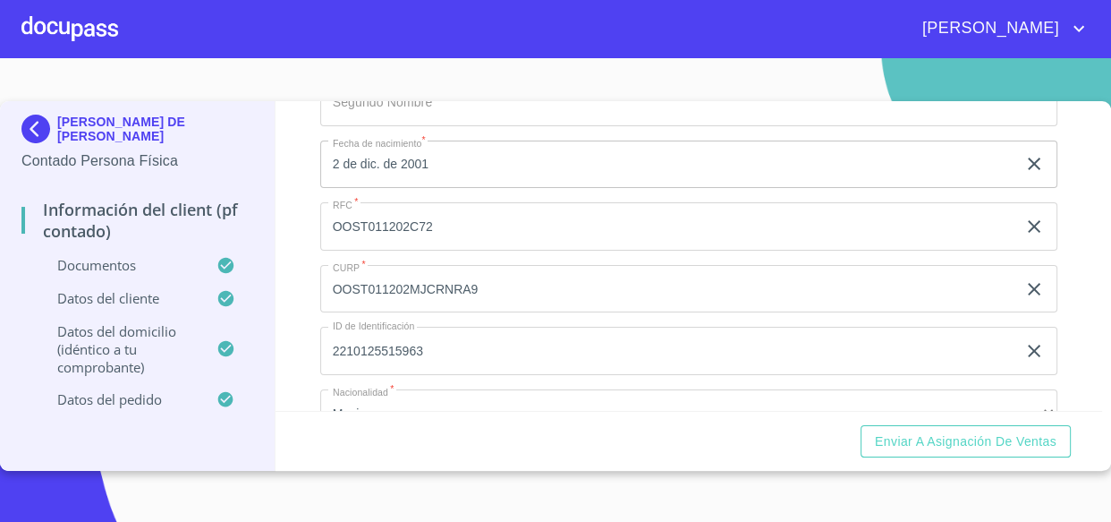
click at [285, 340] on div "Información del Client (PF contado) Documentos Documento de identificación.   *…" at bounding box center [689, 256] width 827 height 310
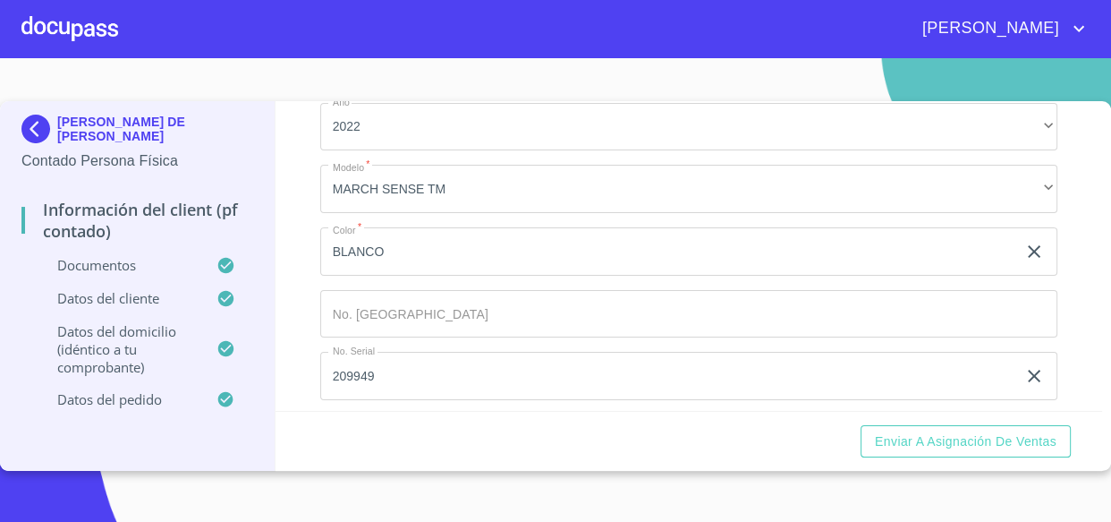
scroll to position [4380, 0]
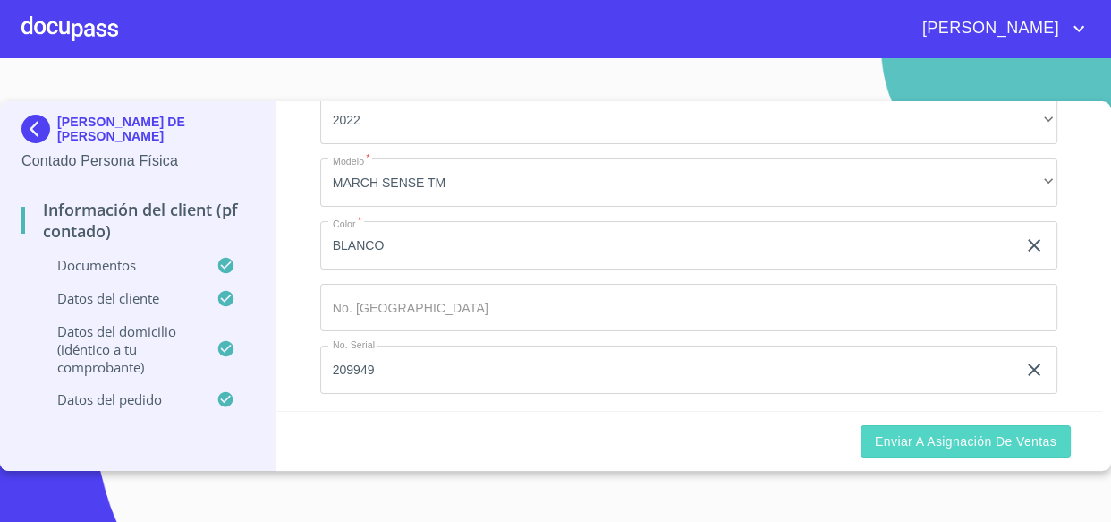
click at [884, 434] on span "Enviar a Asignación de Ventas" at bounding box center [966, 441] width 182 height 22
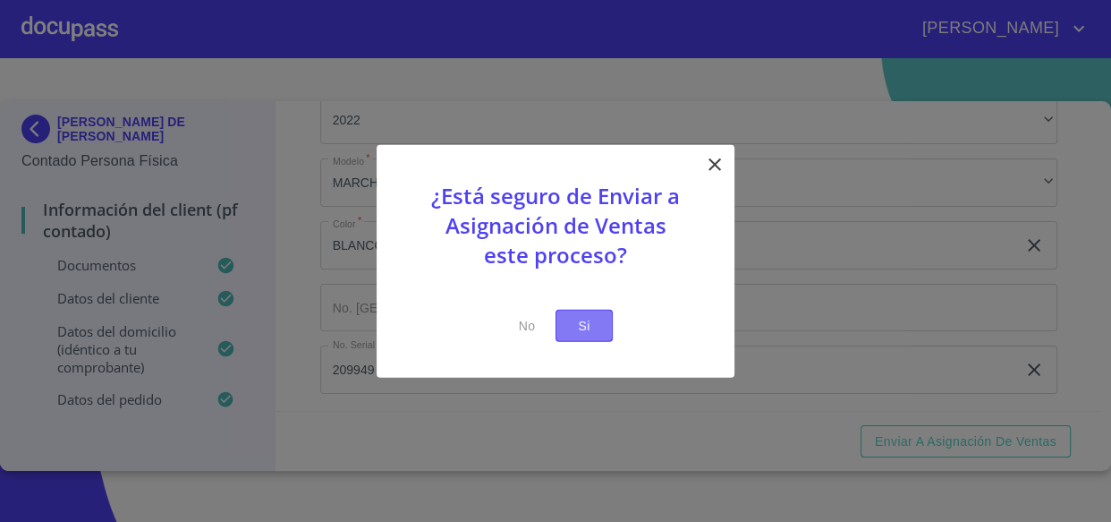
click at [589, 319] on span "Si" at bounding box center [584, 325] width 29 height 22
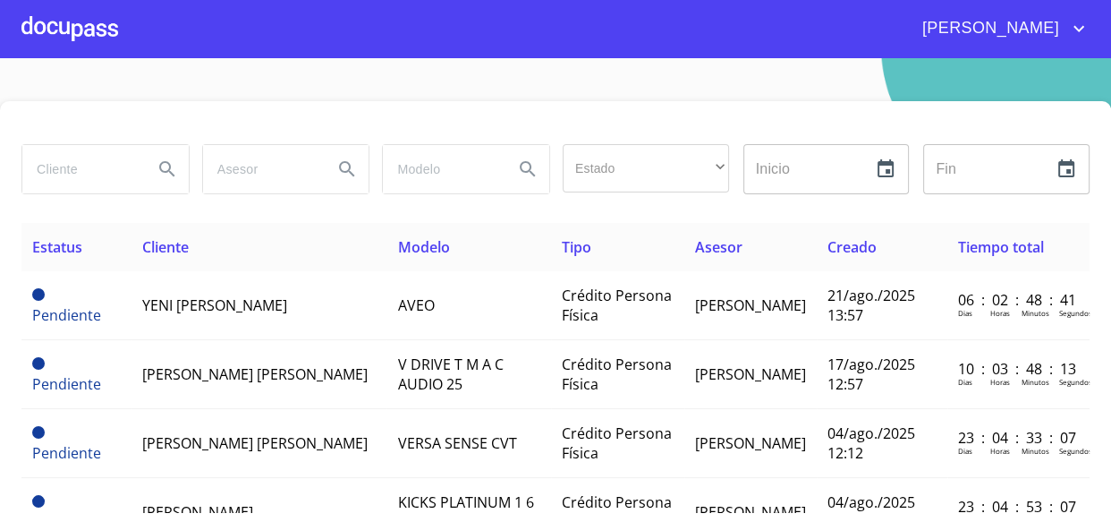
click at [74, 23] on div at bounding box center [69, 28] width 97 height 57
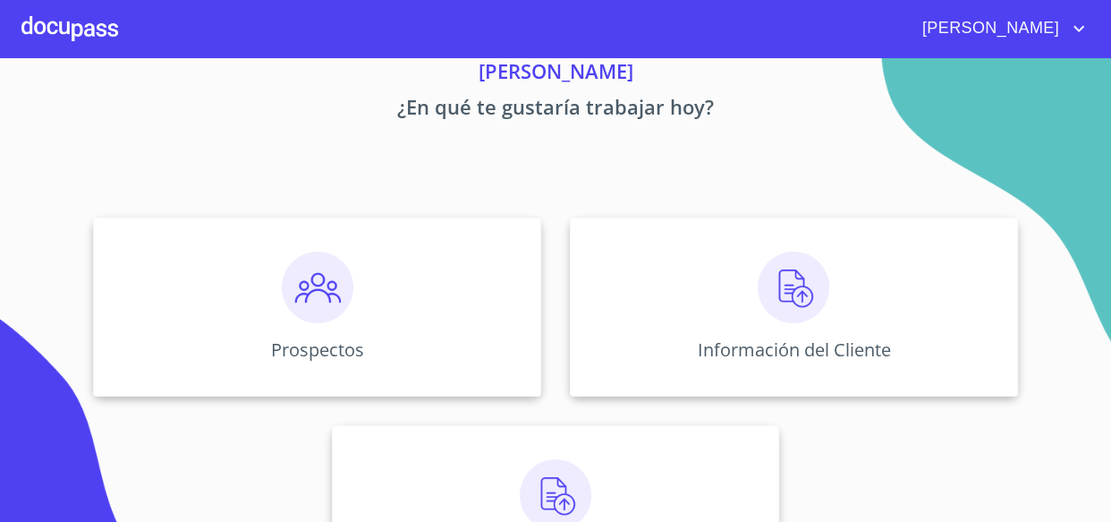
scroll to position [169, 0]
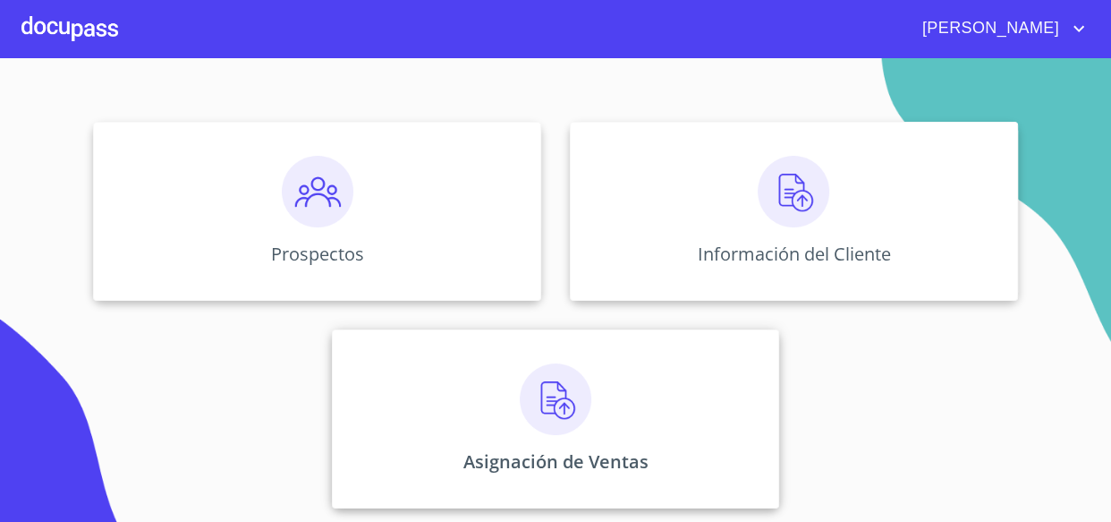
click at [559, 416] on img at bounding box center [556, 399] width 72 height 72
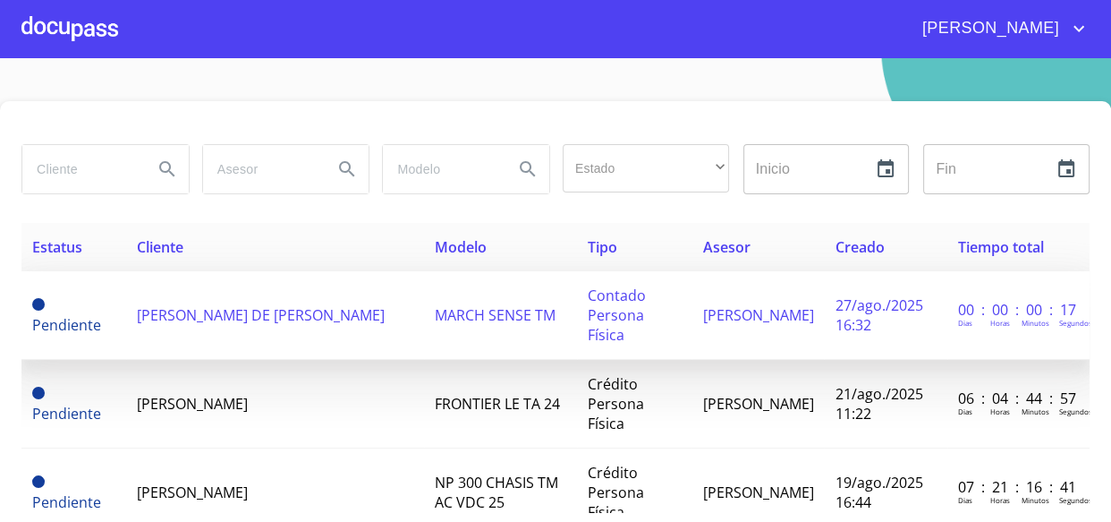
click at [183, 313] on span "[PERSON_NAME] DE [PERSON_NAME]" at bounding box center [261, 315] width 248 height 20
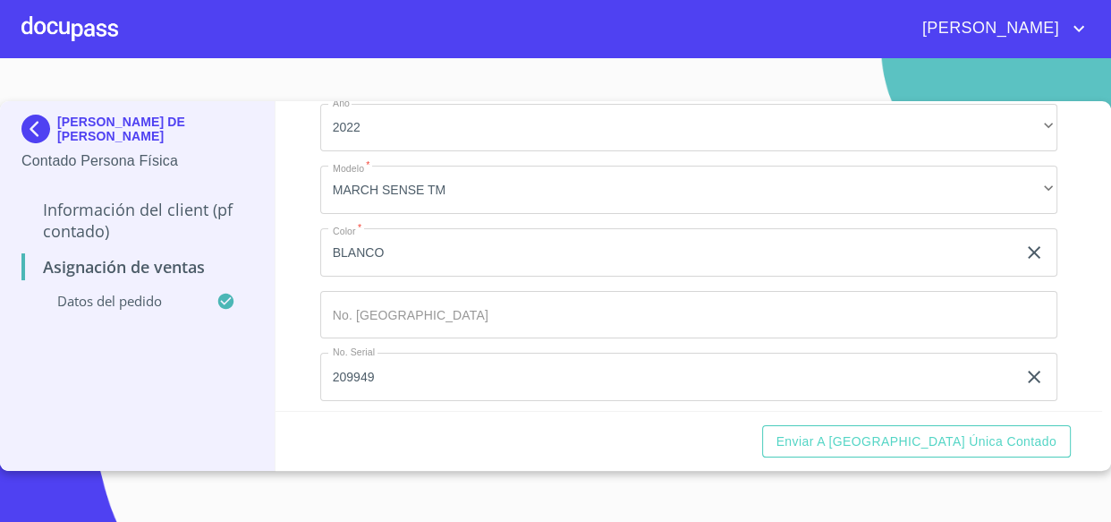
scroll to position [223, 0]
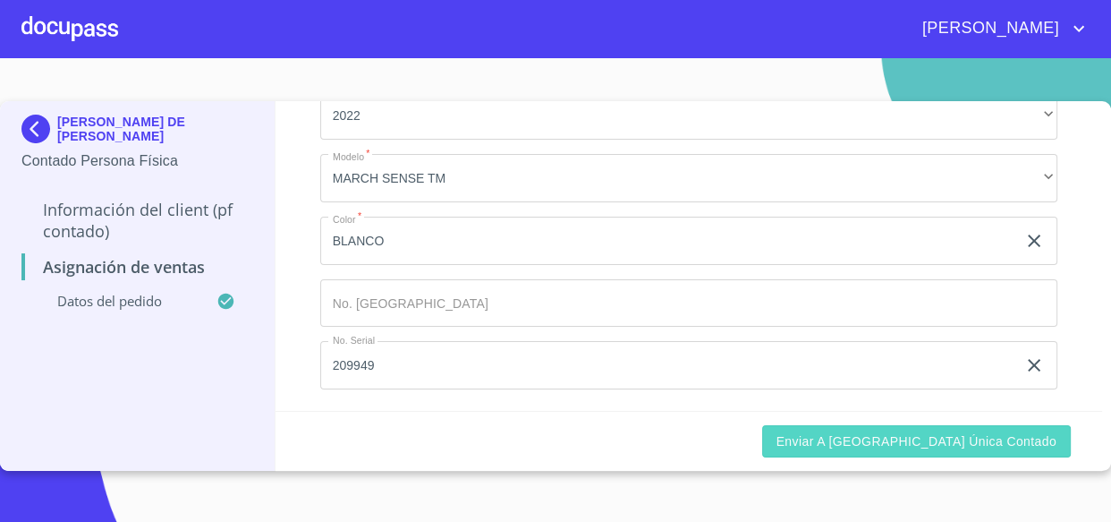
click at [908, 452] on button "Enviar a [GEOGRAPHIC_DATA] única contado" at bounding box center [917, 441] width 310 height 33
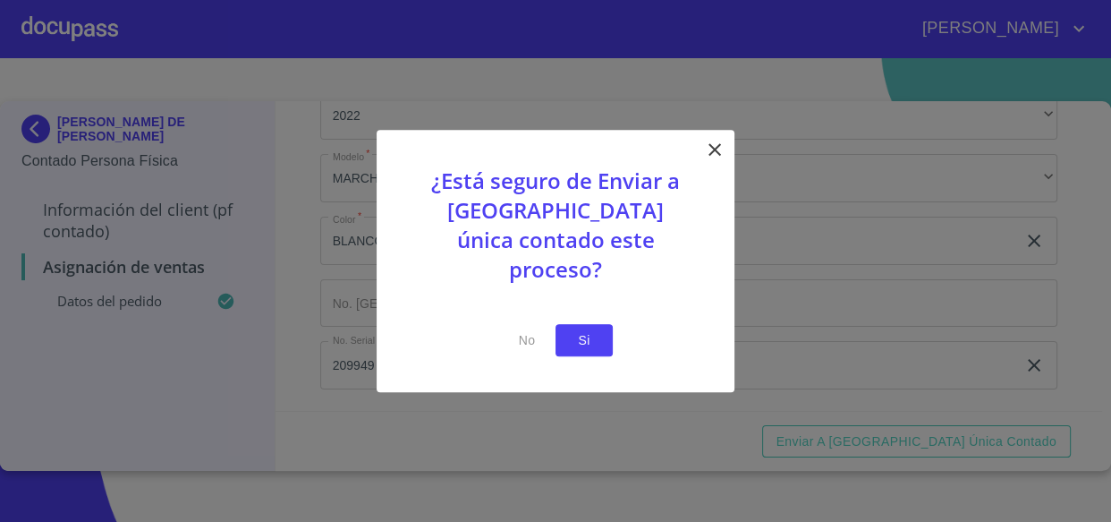
click at [573, 329] on span "Si" at bounding box center [584, 340] width 29 height 22
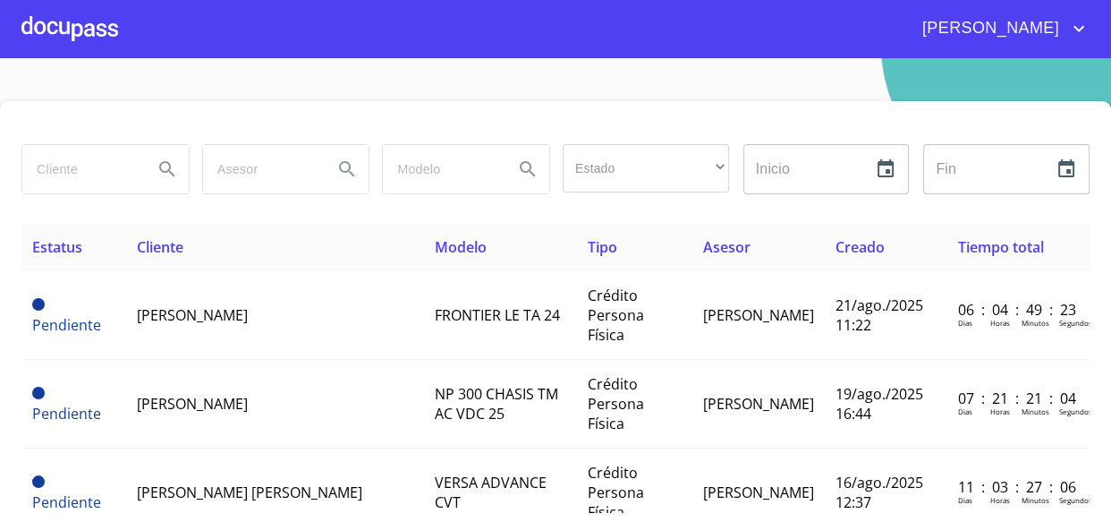
click at [64, 36] on div at bounding box center [69, 28] width 97 height 57
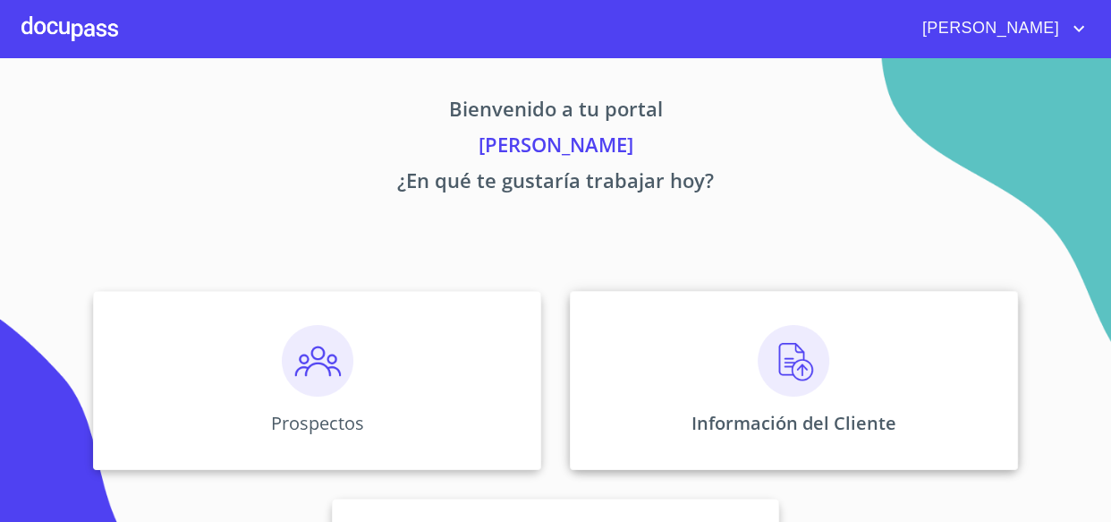
click at [728, 362] on div "Información del Cliente" at bounding box center [794, 380] width 448 height 179
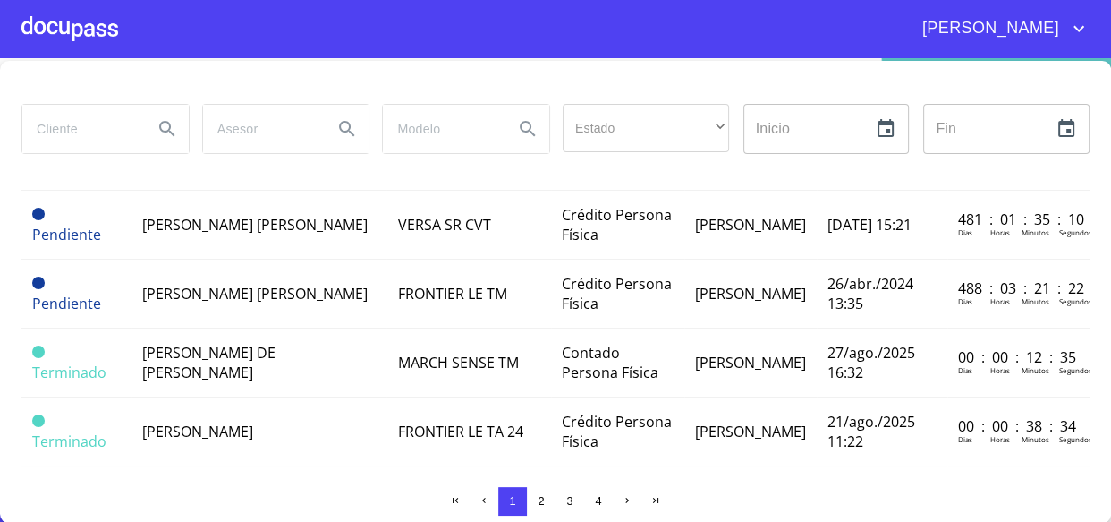
scroll to position [1511, 0]
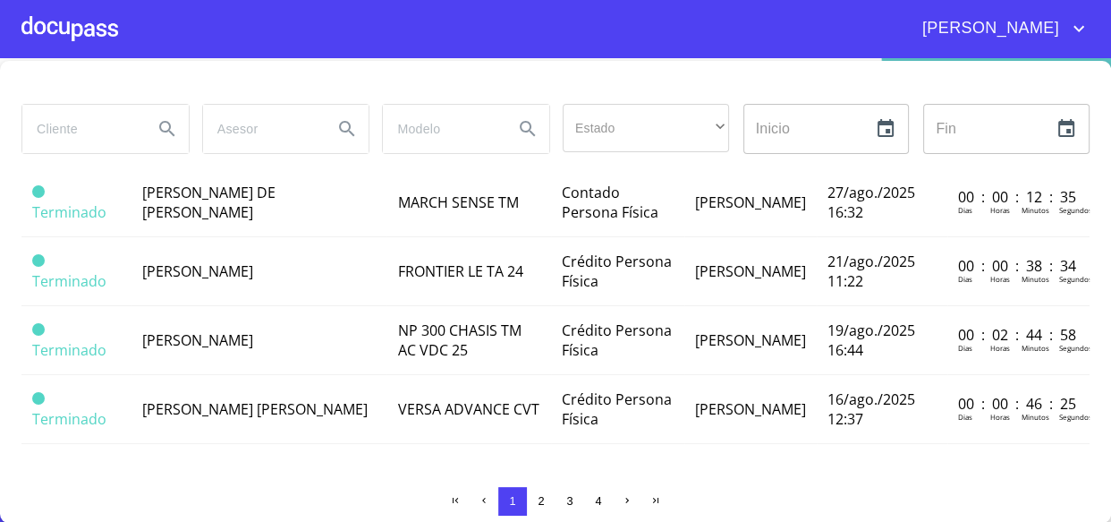
click at [538, 496] on span "2" at bounding box center [541, 500] width 6 height 13
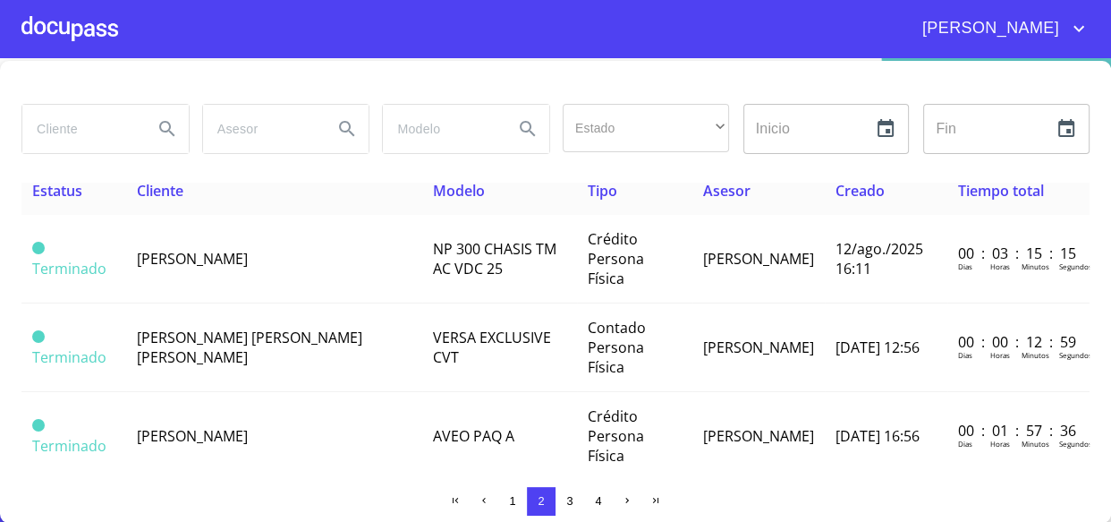
scroll to position [0, 0]
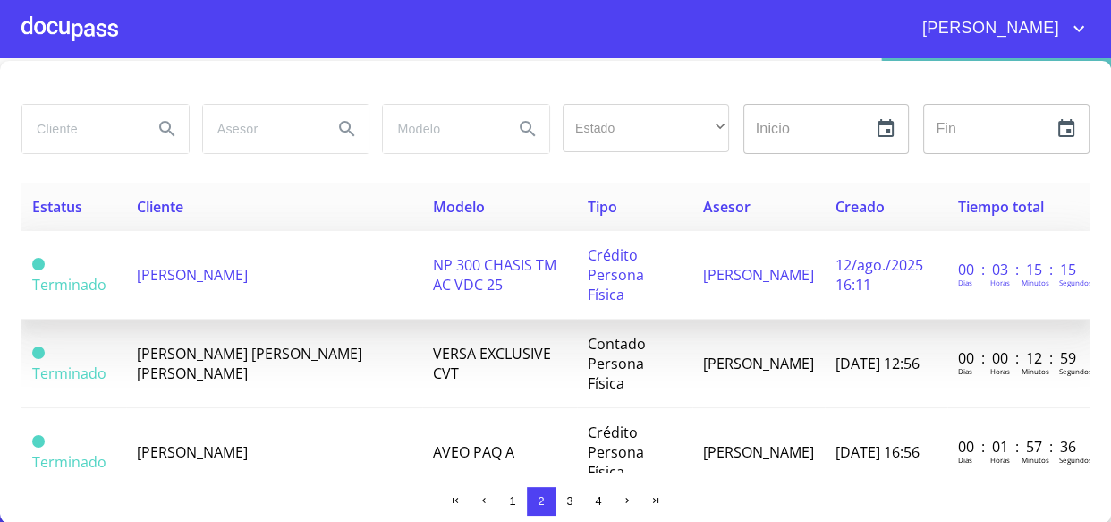
click at [254, 274] on td "[PERSON_NAME]" at bounding box center [274, 275] width 296 height 89
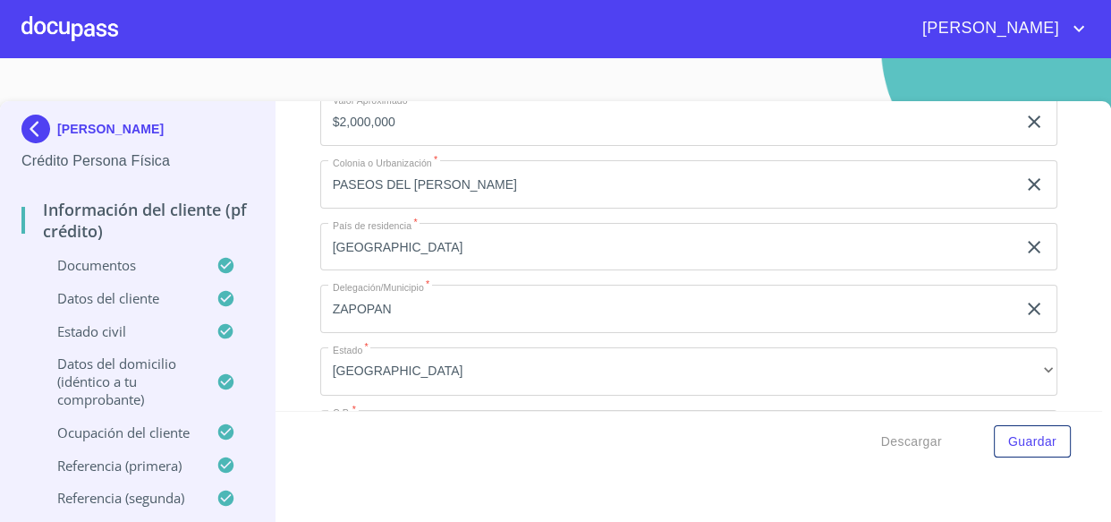
scroll to position [6833, 0]
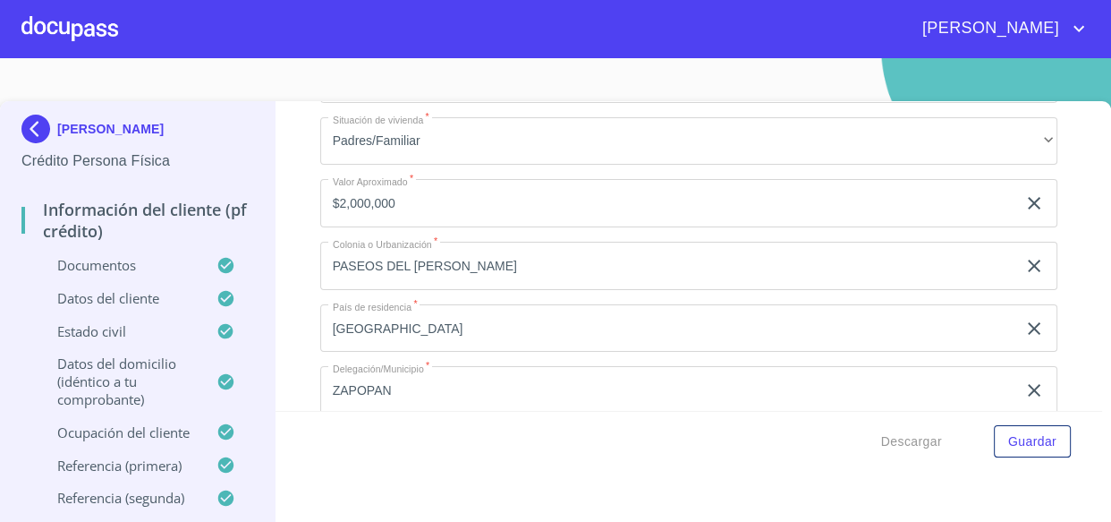
click at [68, 23] on div at bounding box center [69, 28] width 97 height 57
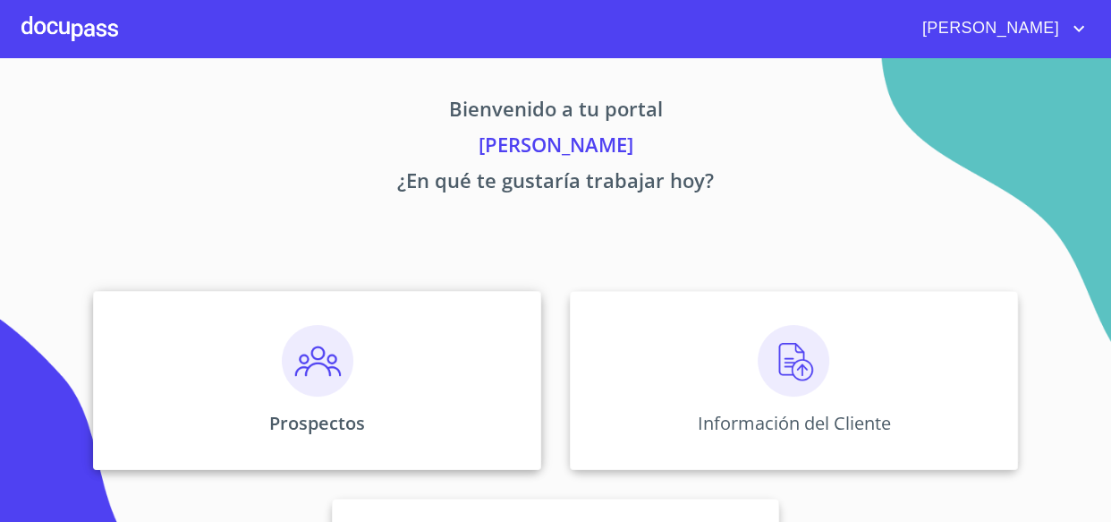
click at [322, 354] on img at bounding box center [318, 361] width 72 height 72
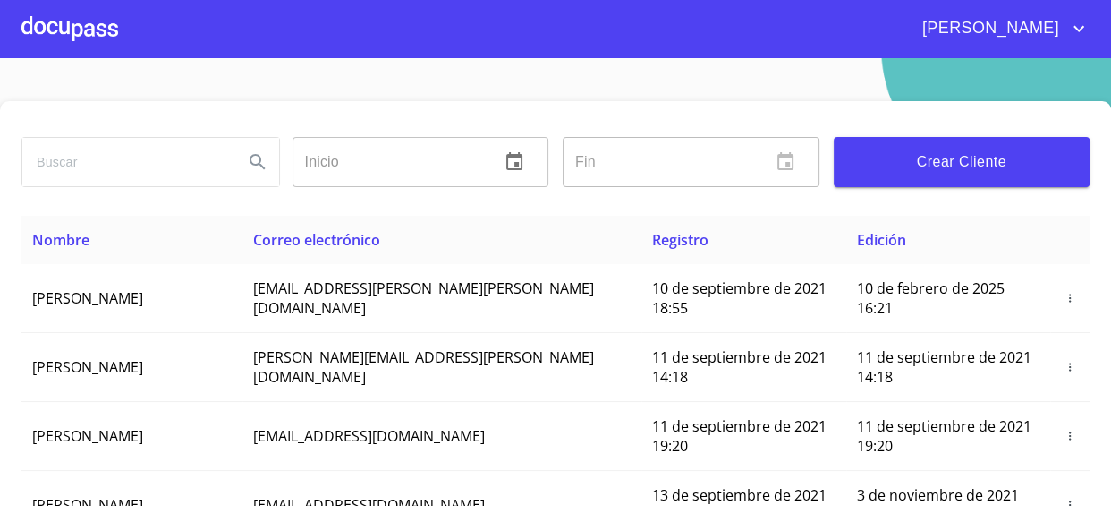
click at [128, 137] on div at bounding box center [150, 162] width 259 height 50
click at [149, 165] on input "search" at bounding box center [125, 162] width 207 height 48
type input "[PERSON_NAME]"
click at [250, 166] on icon "Search" at bounding box center [257, 161] width 21 height 21
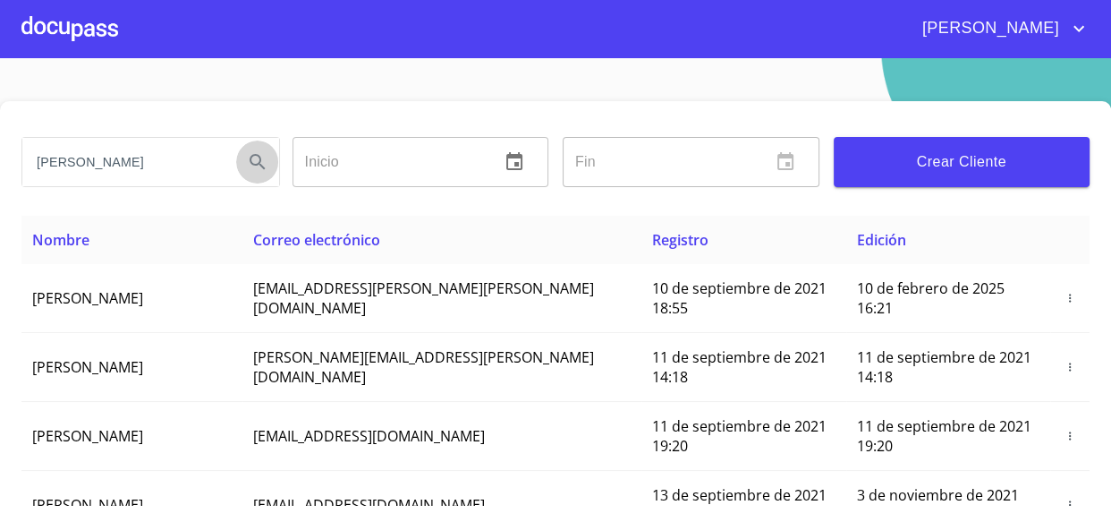
scroll to position [0, 0]
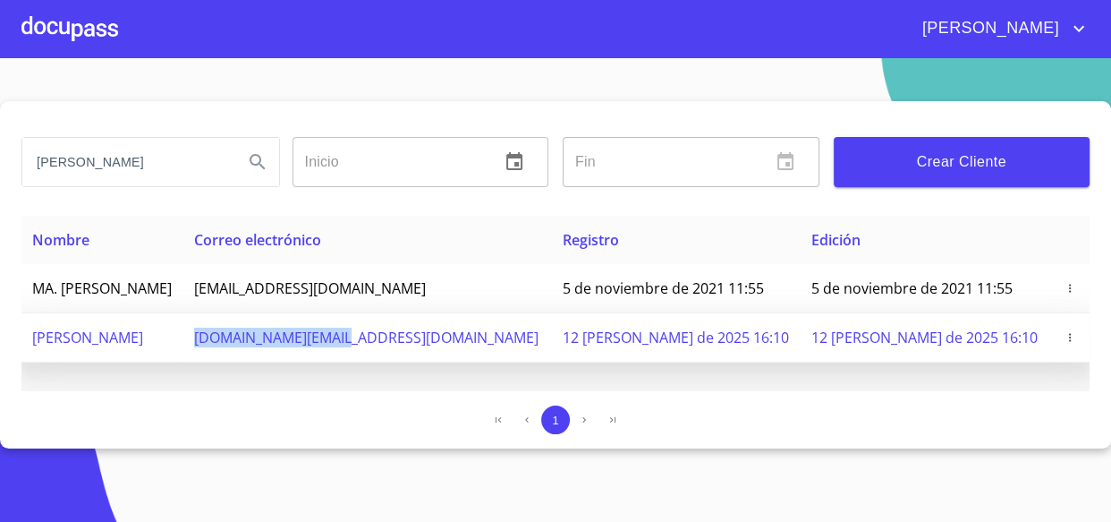
drag, startPoint x: 318, startPoint y: 337, endPoint x: 455, endPoint y: 342, distance: 137.0
click at [455, 342] on span "[DOMAIN_NAME][EMAIL_ADDRESS][DOMAIN_NAME]" at bounding box center [366, 338] width 345 height 20
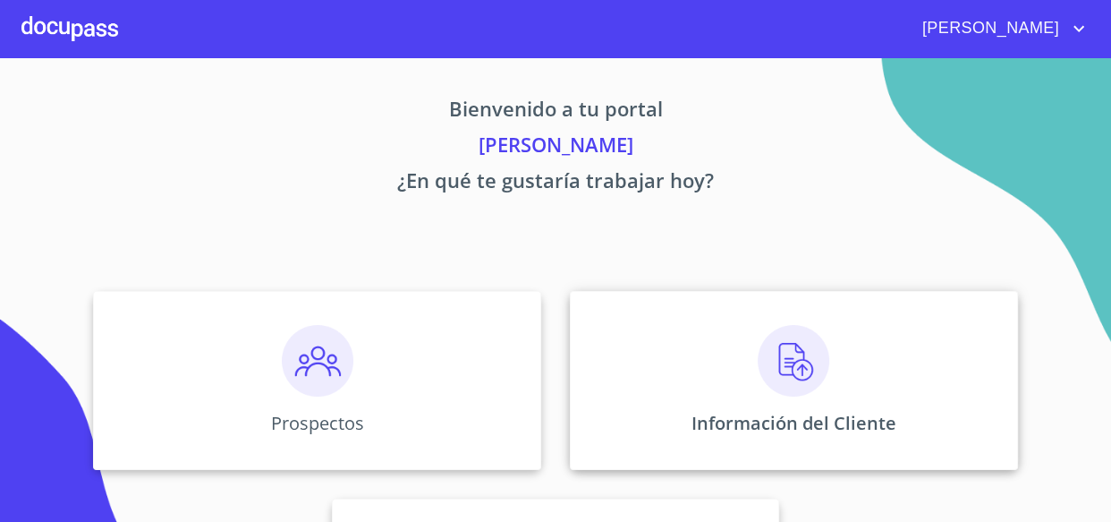
click at [770, 370] on img at bounding box center [794, 361] width 72 height 72
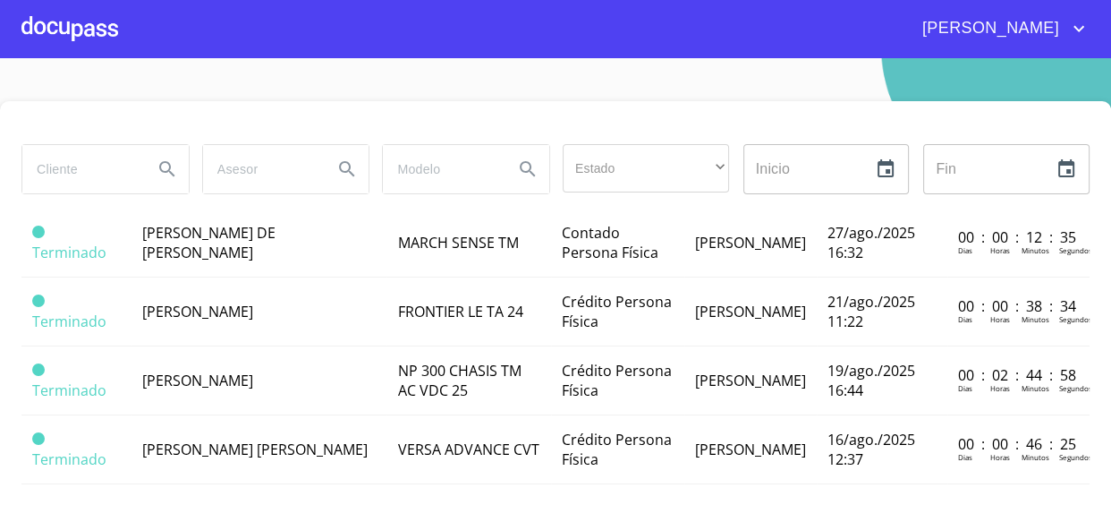
scroll to position [1431, 0]
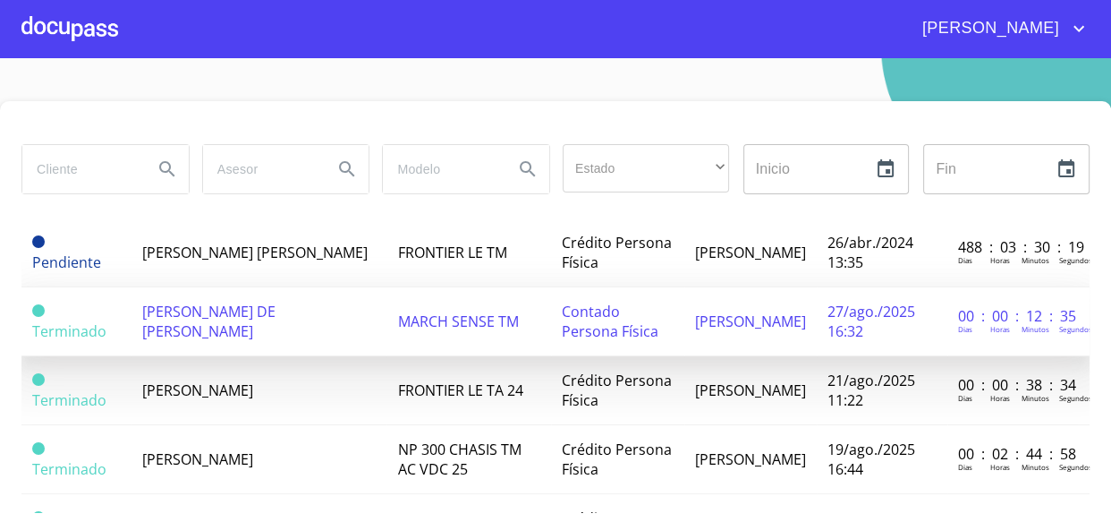
click at [233, 287] on td "[PERSON_NAME] DE [PERSON_NAME]" at bounding box center [260, 321] width 256 height 69
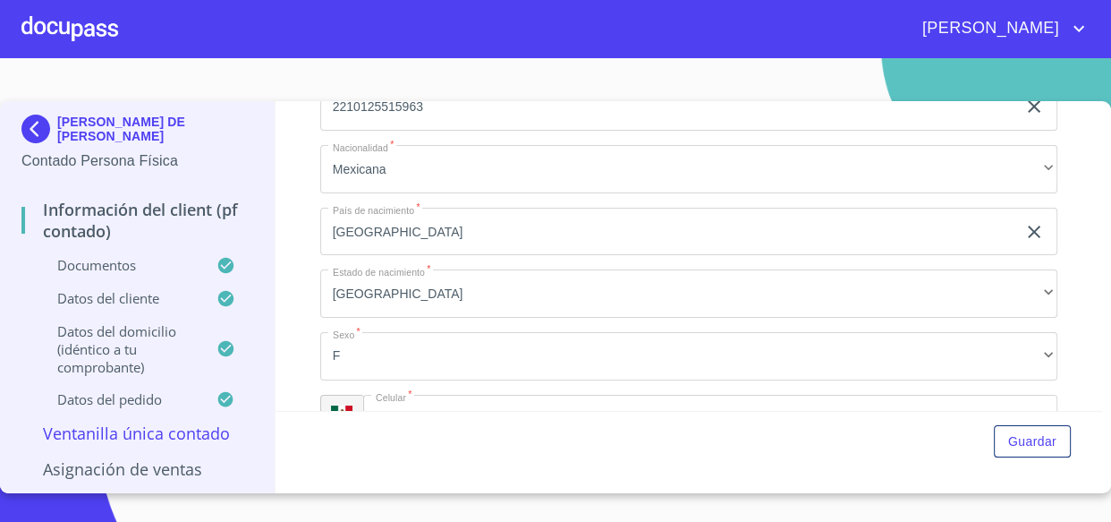
scroll to position [3335, 0]
